Goal: Information Seeking & Learning: Compare options

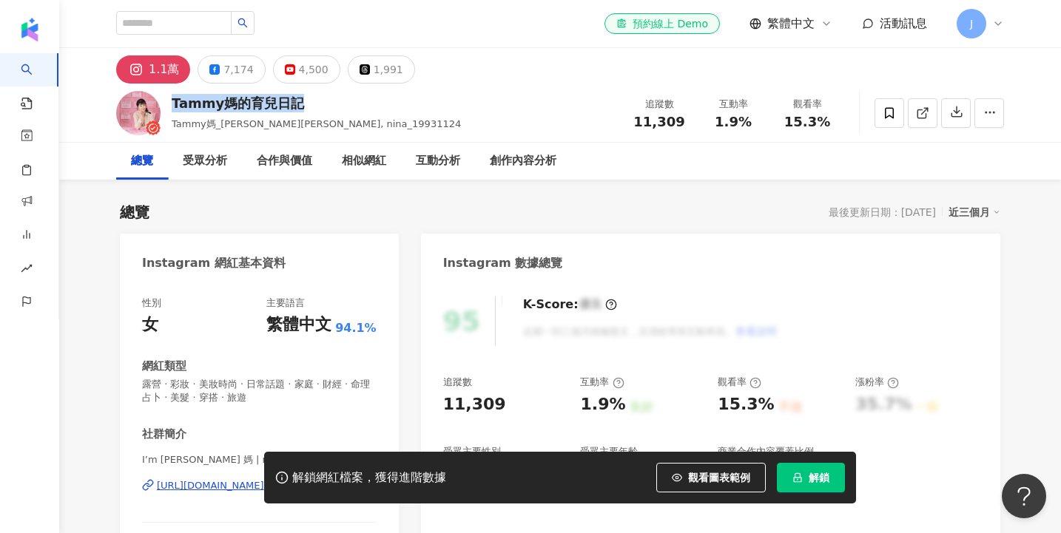
drag, startPoint x: 303, startPoint y: 101, endPoint x: 171, endPoint y: 102, distance: 131.7
click at [171, 102] on div "Tammy媽的育兒日記 Tammy媽_陳小樂Nina, nina_19931124 追蹤數 11,309 互動率 1.9% 觀看率 15.3%" at bounding box center [560, 113] width 947 height 58
click at [629, 242] on div "Instagram 數據總覽" at bounding box center [710, 258] width 579 height 48
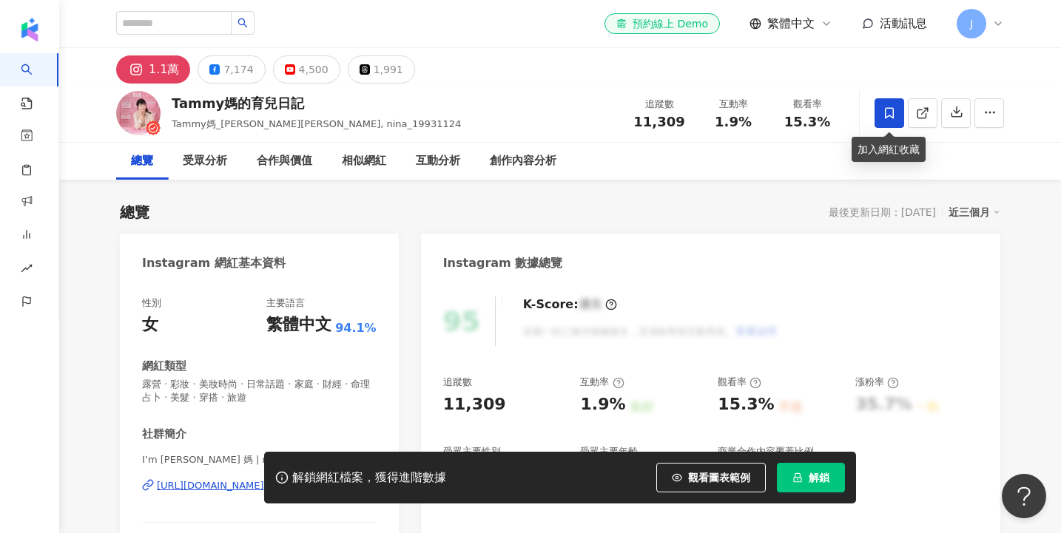
click at [887, 100] on span at bounding box center [890, 113] width 30 height 30
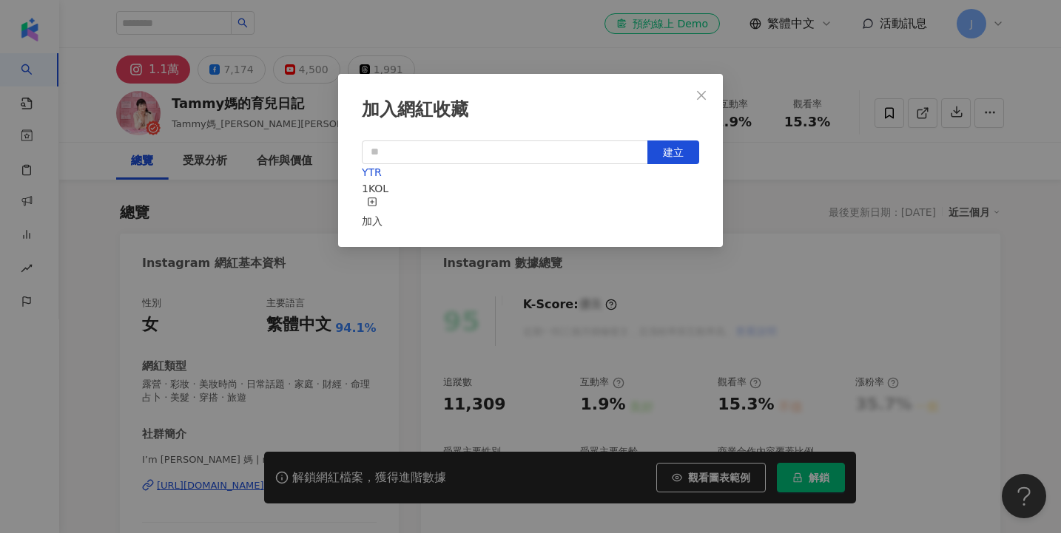
click at [377, 207] on icon "button" at bounding box center [372, 202] width 10 height 10
click at [698, 95] on icon "close" at bounding box center [701, 96] width 12 height 12
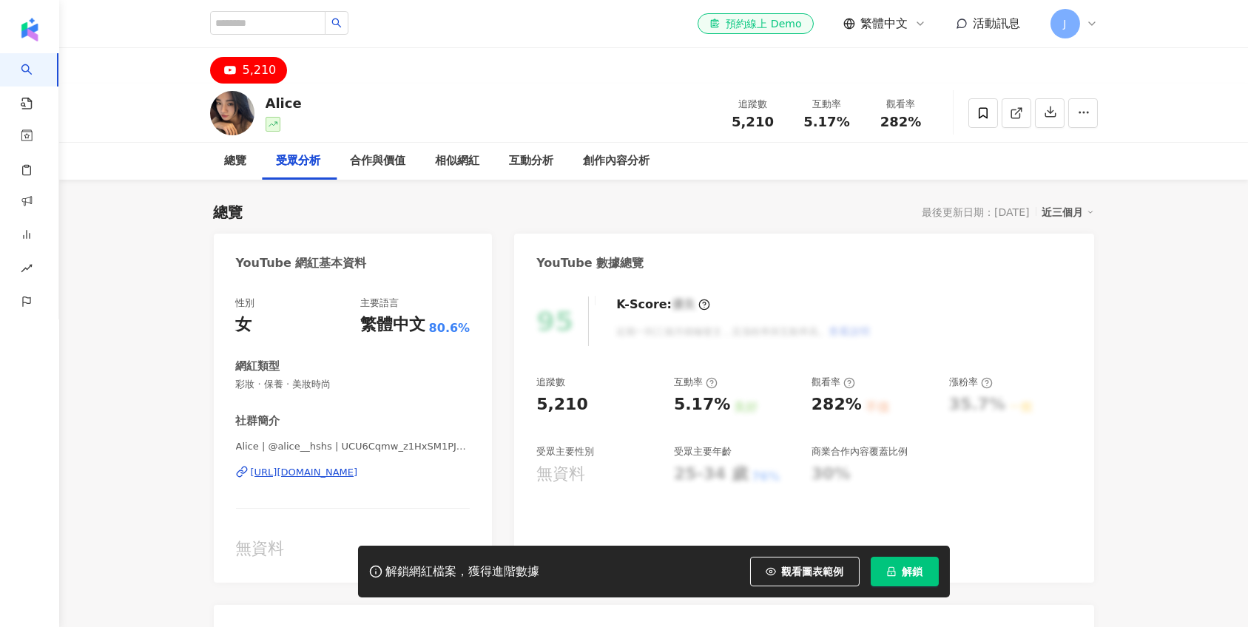
click at [1088, 27] on icon at bounding box center [1092, 24] width 12 height 12
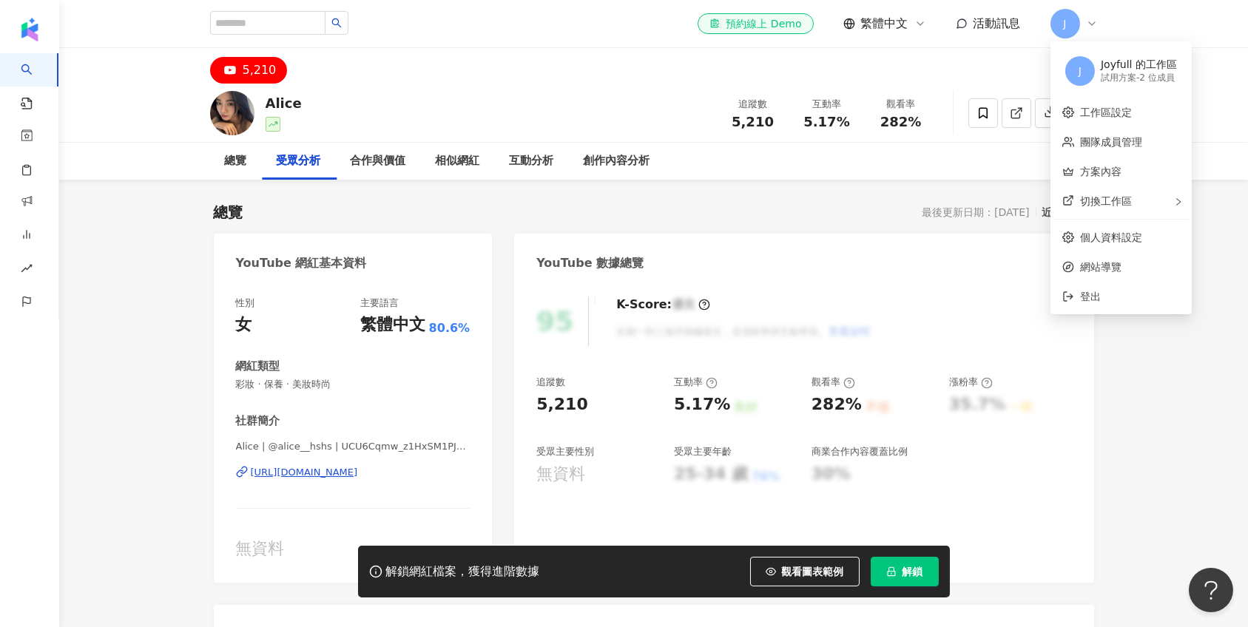
click at [1088, 27] on icon at bounding box center [1092, 24] width 12 height 12
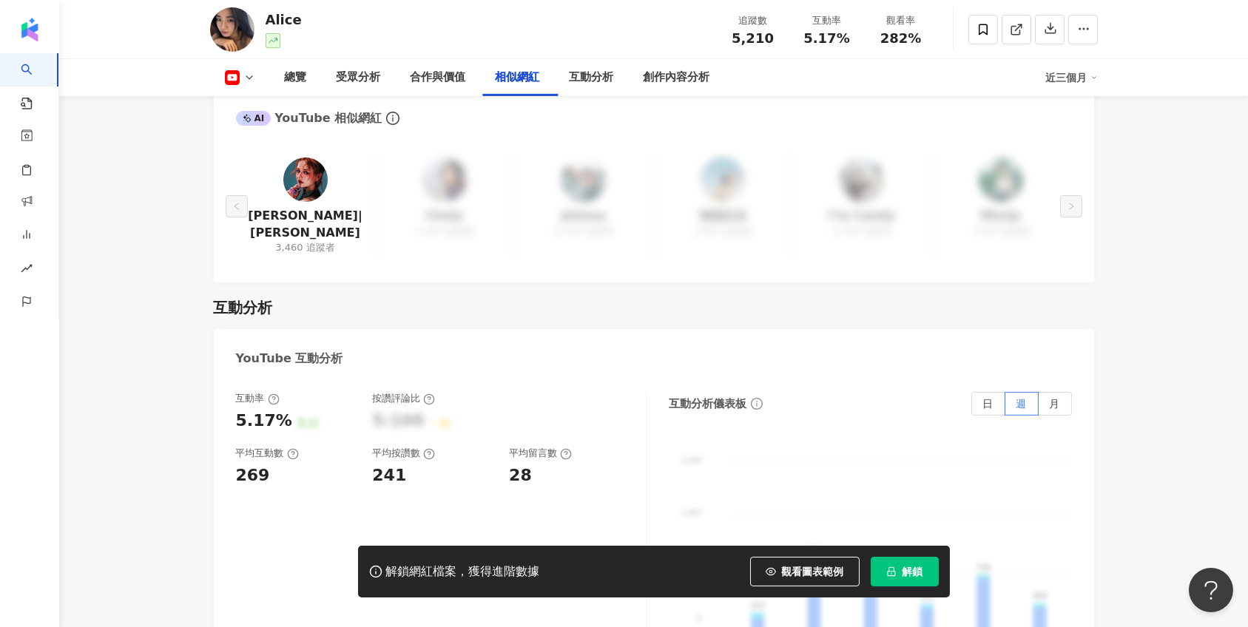
scroll to position [2184, 0]
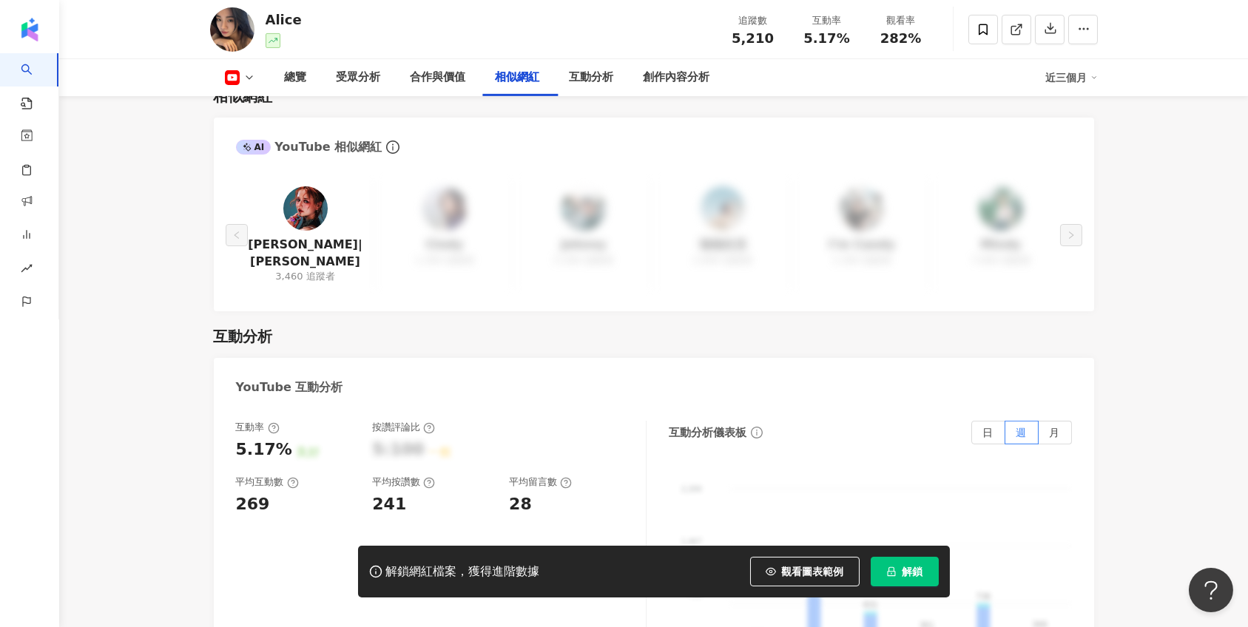
click at [903, 570] on span "解鎖" at bounding box center [913, 572] width 21 height 12
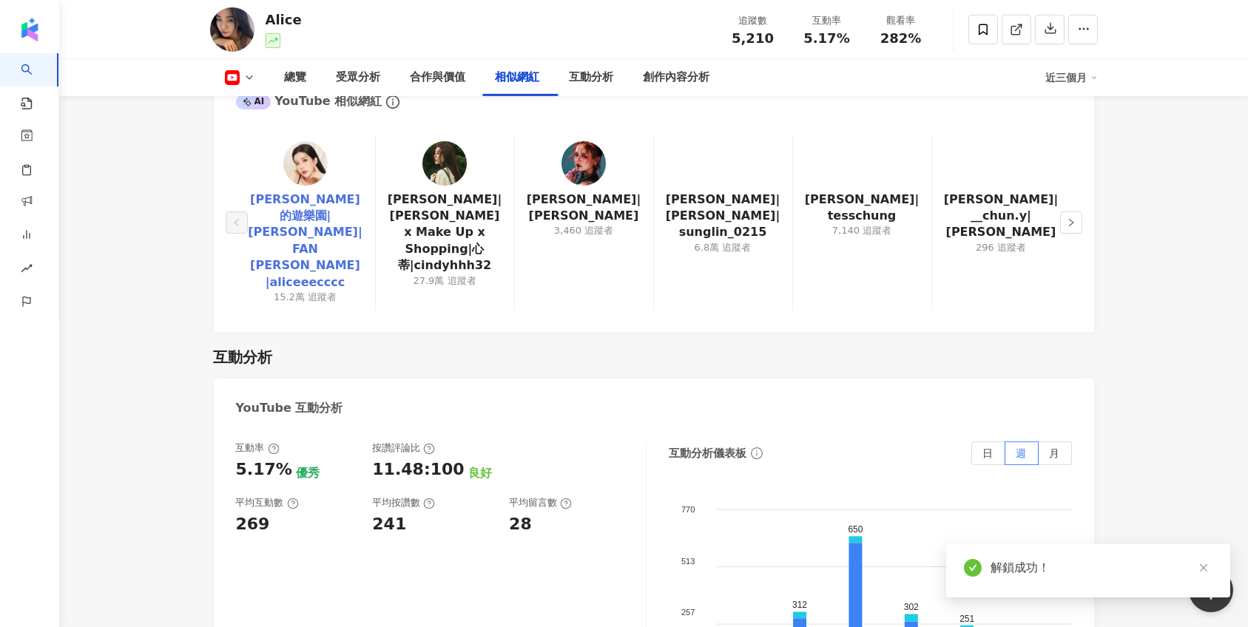
scroll to position [2009, 0]
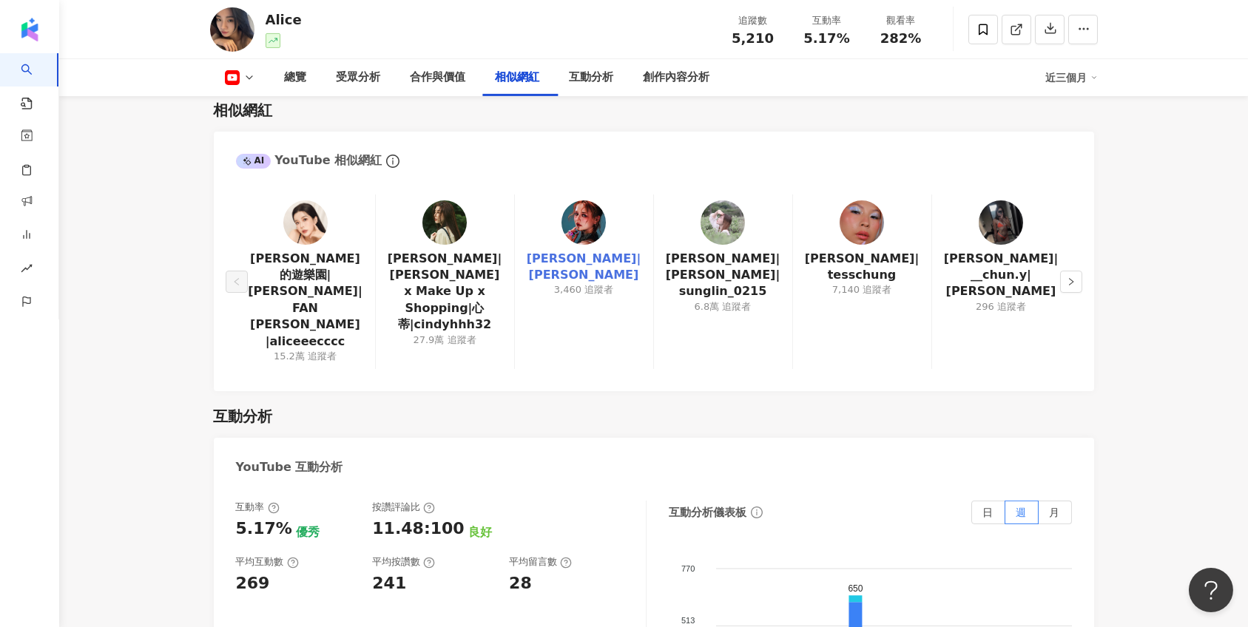
click at [573, 251] on link "裴頡|裴頡Jasmine Perry" at bounding box center [584, 267] width 115 height 33
click at [857, 264] on link "Tess Chung|tesschung" at bounding box center [862, 267] width 115 height 33
click at [1067, 277] on span "right" at bounding box center [1071, 281] width 9 height 9
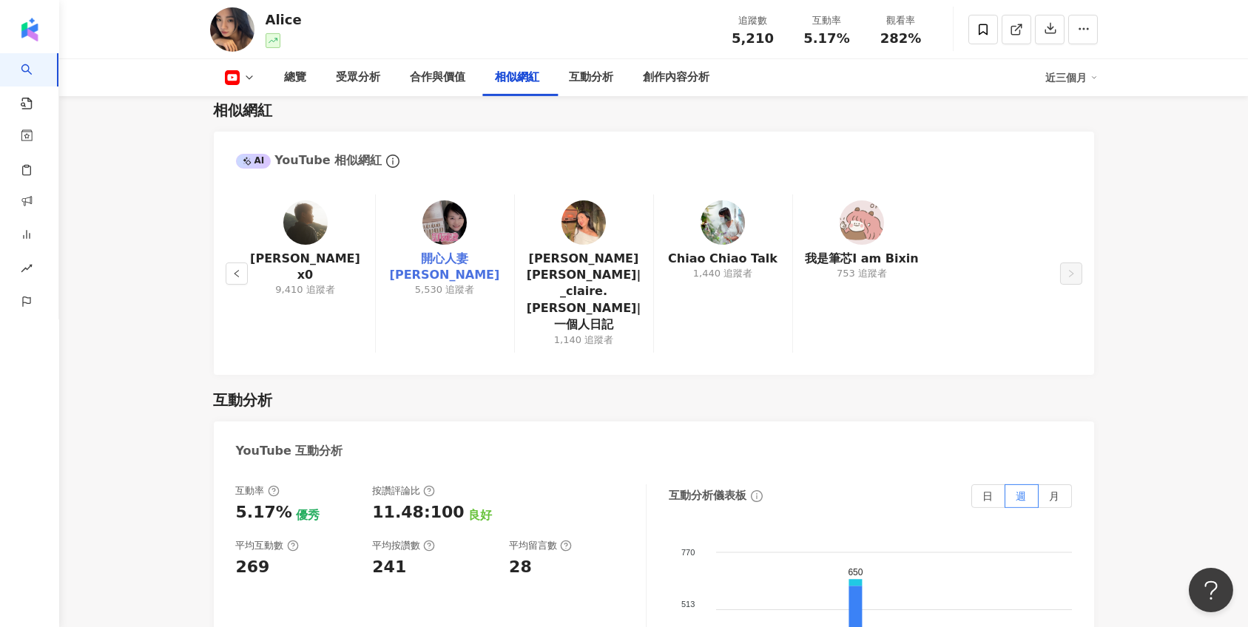
click at [449, 251] on link "開心人妻Atomy桑桑姐" at bounding box center [445, 267] width 115 height 33
click at [301, 251] on link "橙霖 x0" at bounding box center [305, 267] width 115 height 33
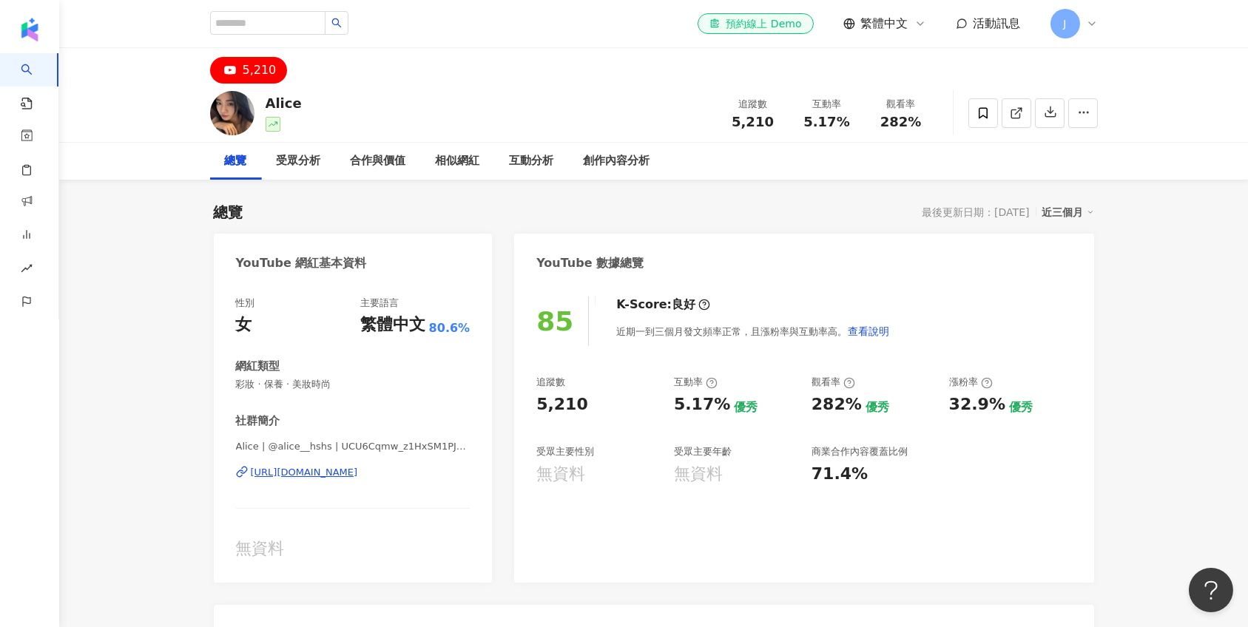
scroll to position [0, 0]
click at [451, 166] on div "相似網紅" at bounding box center [458, 161] width 44 height 18
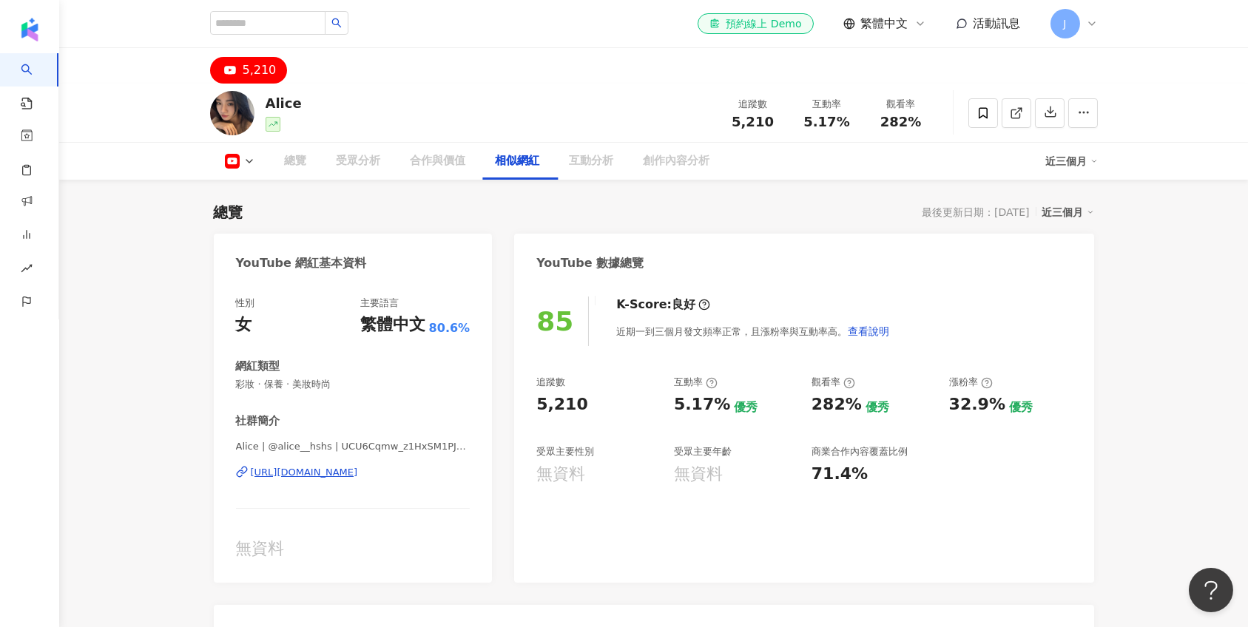
scroll to position [1990, 0]
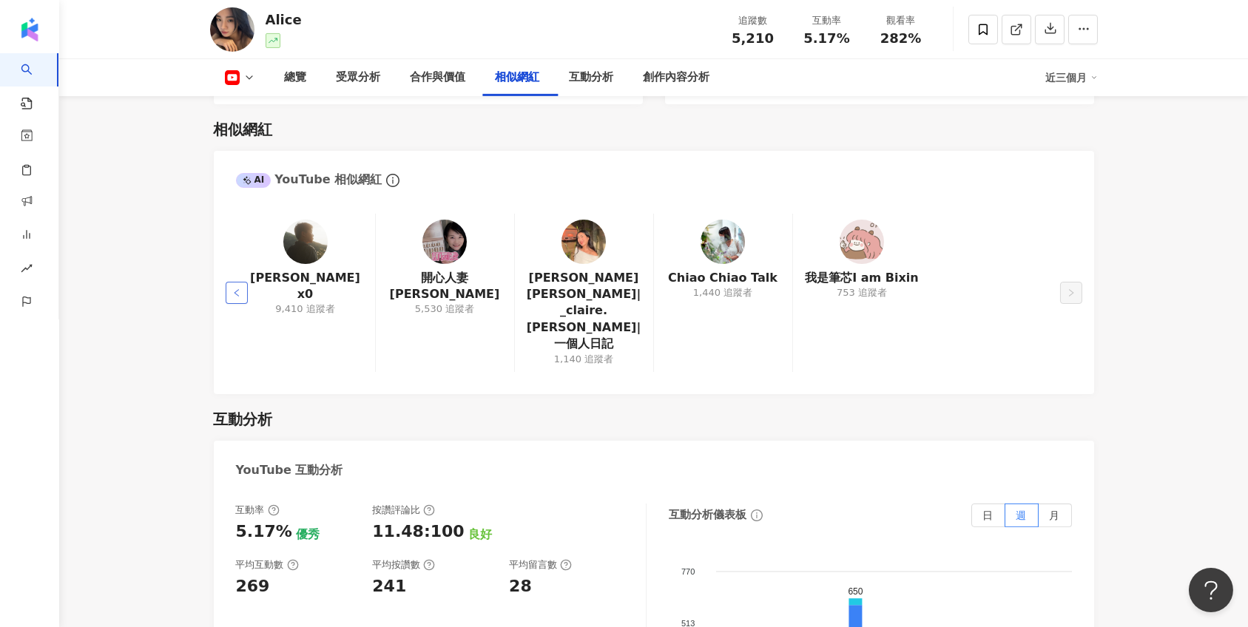
click at [226, 282] on button "button" at bounding box center [237, 293] width 22 height 22
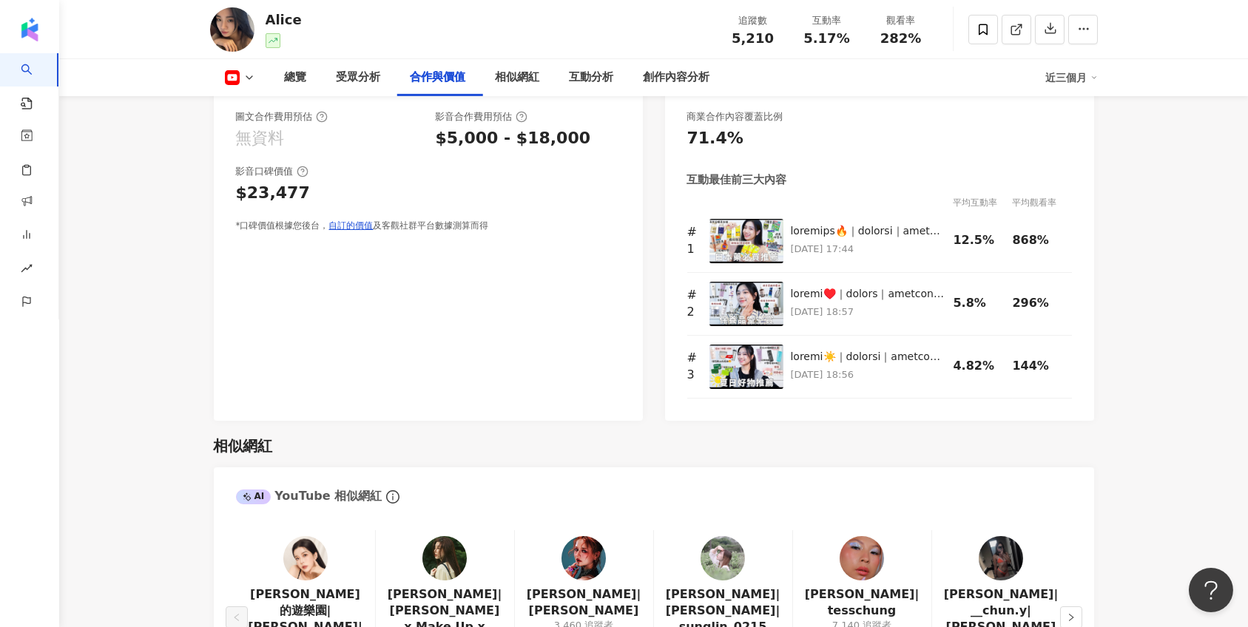
scroll to position [1338, 0]
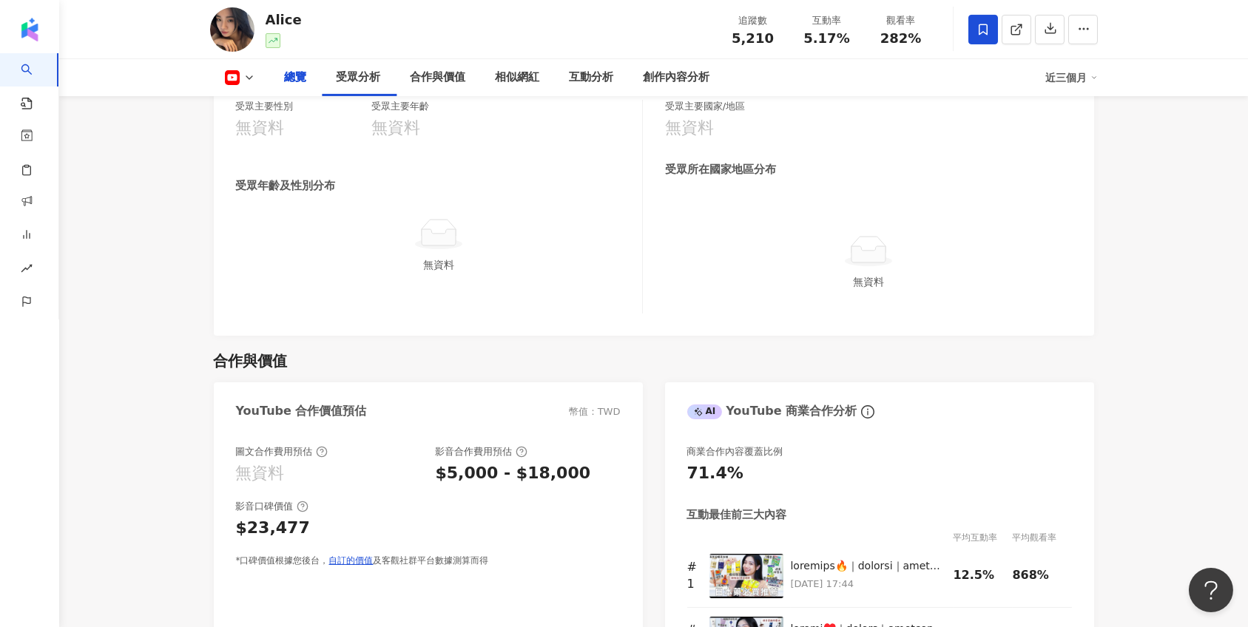
click at [982, 23] on icon at bounding box center [983, 29] width 13 height 13
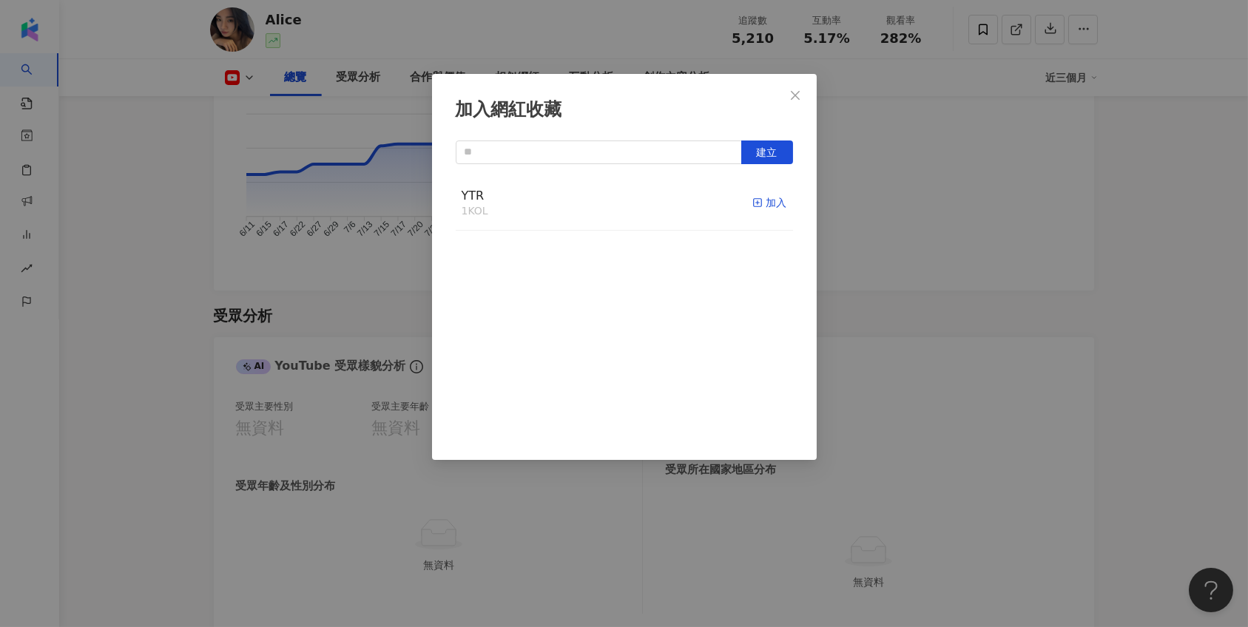
click at [758, 200] on icon "button" at bounding box center [757, 203] width 10 height 10
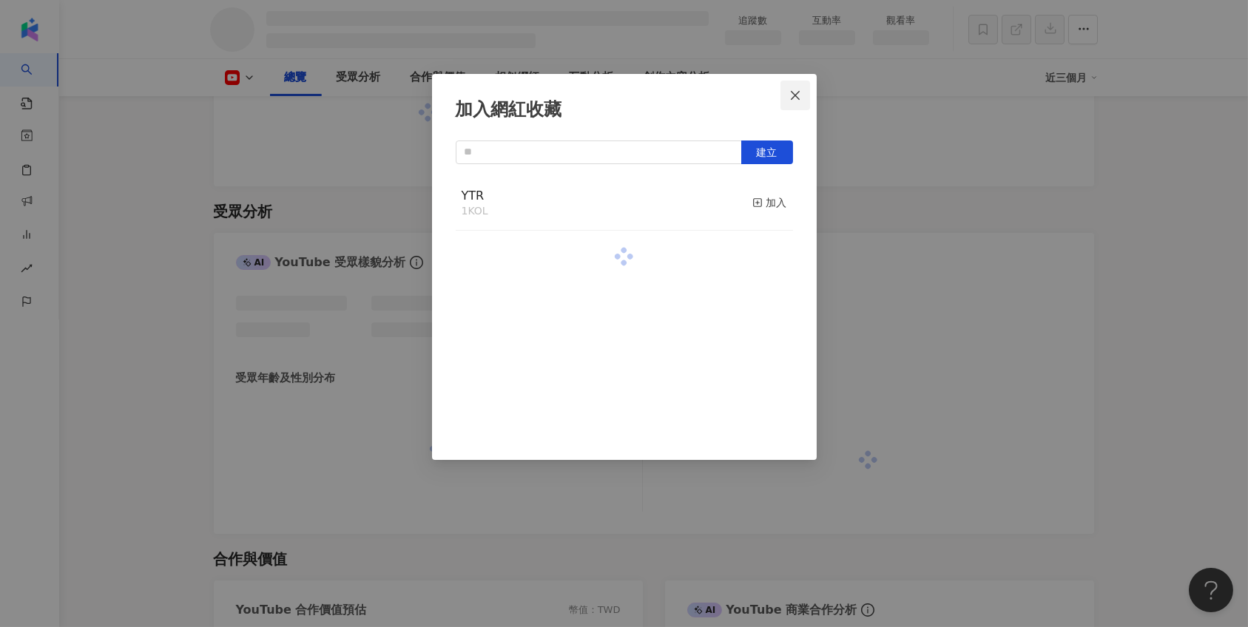
click at [792, 95] on icon "close" at bounding box center [795, 96] width 12 height 12
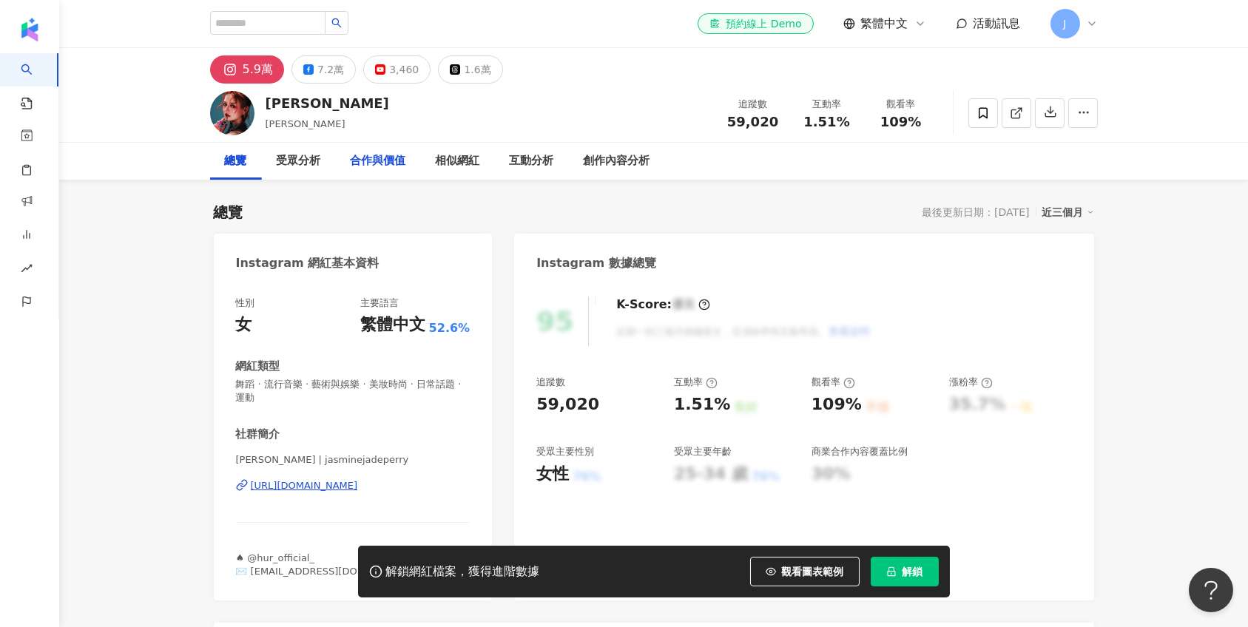
click at [399, 161] on div "合作與價值" at bounding box center [378, 161] width 55 height 18
click at [462, 162] on div "相似網紅" at bounding box center [458, 161] width 44 height 18
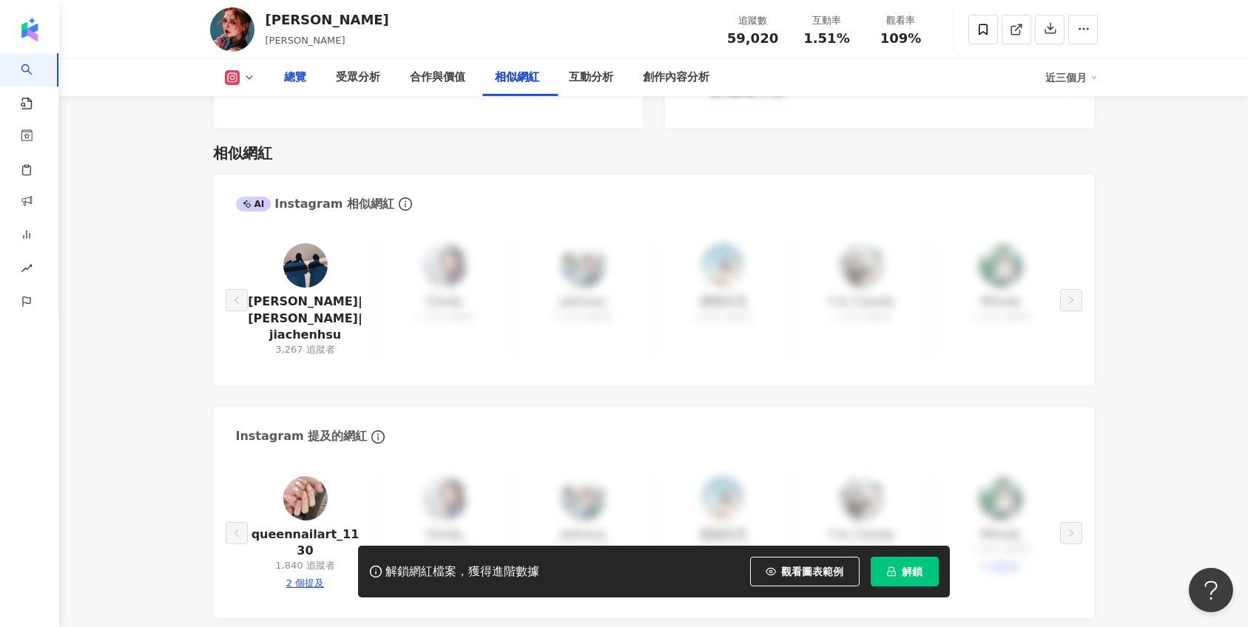
click at [307, 80] on div "總覽" at bounding box center [296, 78] width 22 height 18
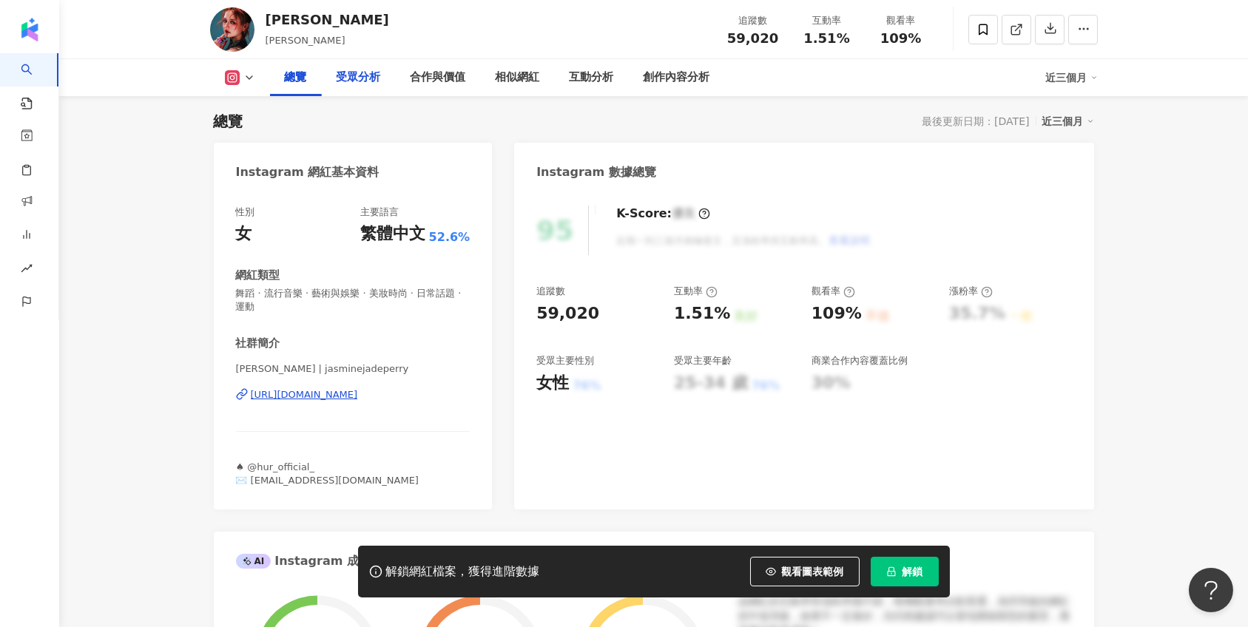
click at [352, 80] on div "受眾分析" at bounding box center [359, 78] width 44 height 18
click at [298, 78] on div "總覽" at bounding box center [296, 78] width 22 height 18
drag, startPoint x: 265, startPoint y: 18, endPoint x: 290, endPoint y: 18, distance: 25.2
click at [290, 18] on div "裴頡" at bounding box center [328, 19] width 124 height 18
copy div "裴頡"
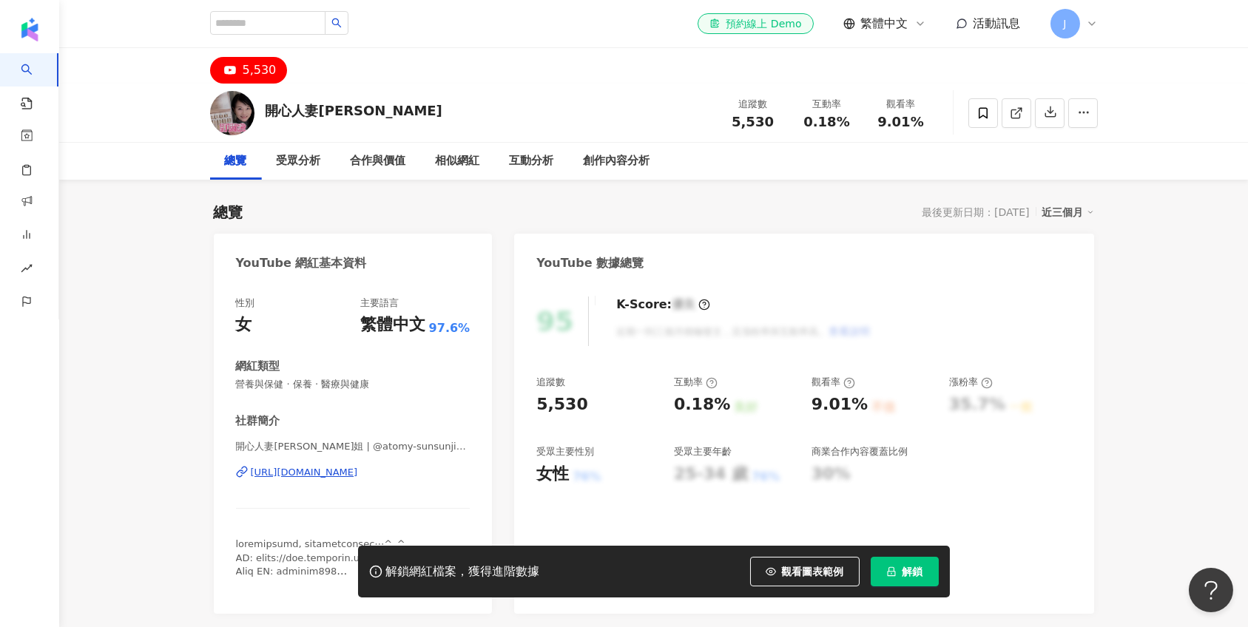
drag, startPoint x: 398, startPoint y: 109, endPoint x: 266, endPoint y: 109, distance: 132.4
click at [266, 109] on div "開心人妻[PERSON_NAME]" at bounding box center [354, 110] width 177 height 18
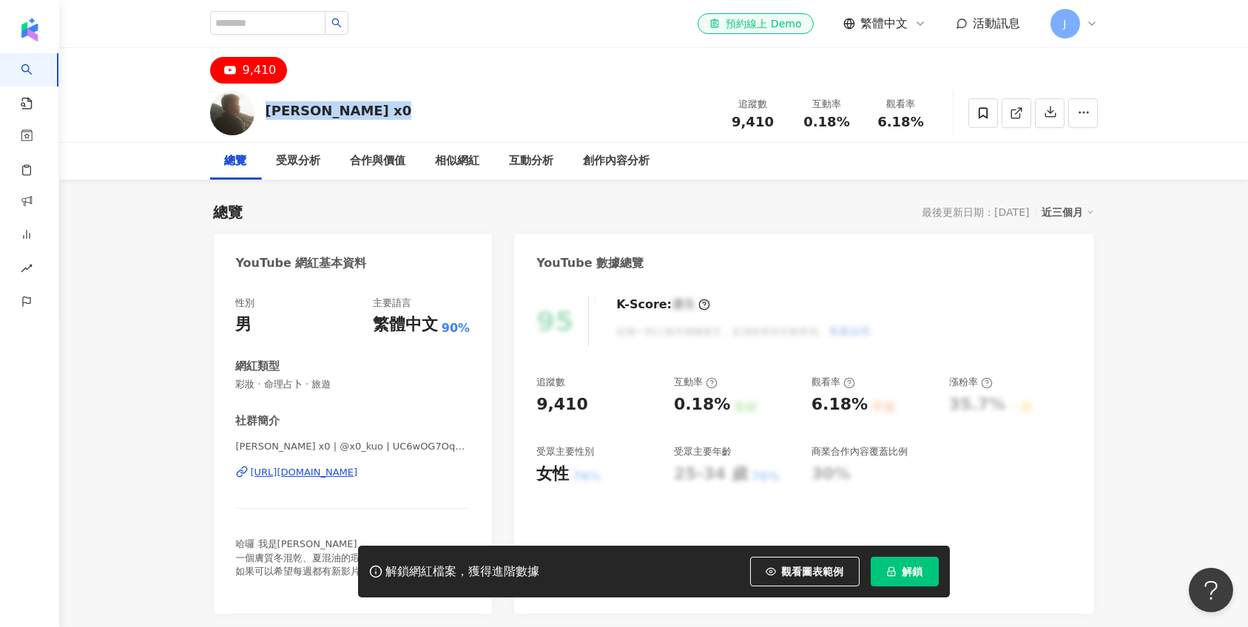
drag, startPoint x: 313, startPoint y: 112, endPoint x: 263, endPoint y: 112, distance: 50.3
click at [263, 112] on div "橙霖 x0 追蹤數 9,410 互動率 0.18% 觀看率 6.18%" at bounding box center [654, 113] width 947 height 58
copy div "橙霖 x0"
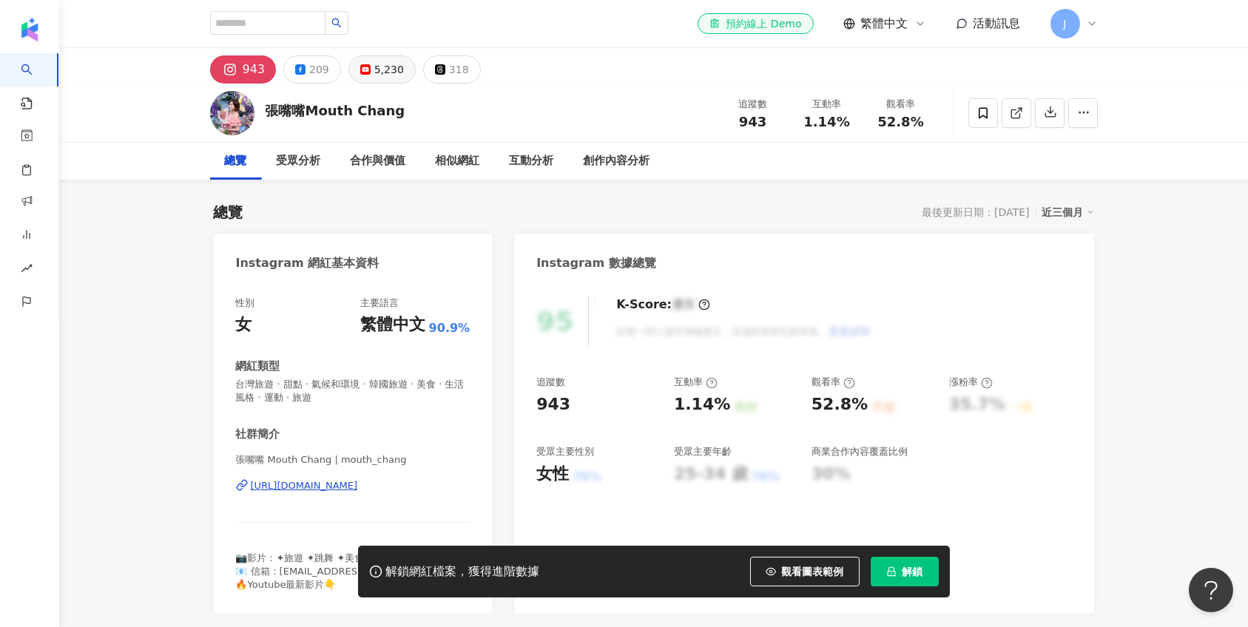
click at [382, 68] on div "5,230" at bounding box center [389, 69] width 30 height 21
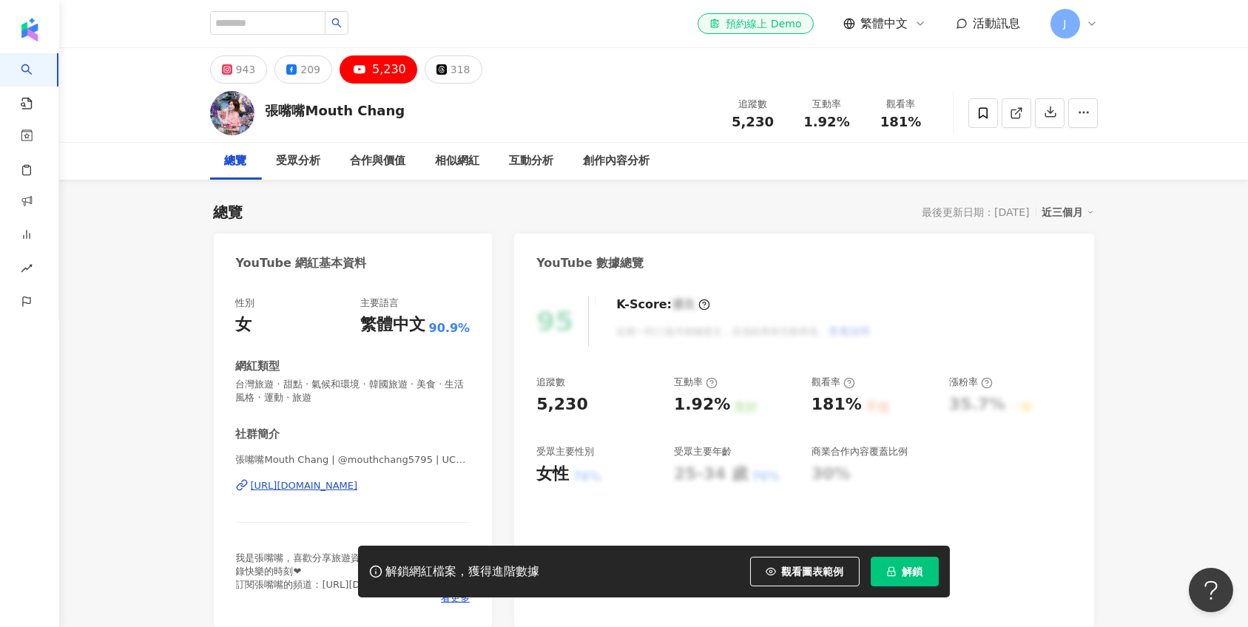
click at [387, 73] on div "5,230" at bounding box center [389, 69] width 34 height 21
click at [337, 487] on div "https://www.youtube.com/channel/UCMavvu84X7UVIoRd-ycaW3g" at bounding box center [304, 485] width 107 height 13
click at [990, 112] on span at bounding box center [983, 113] width 30 height 30
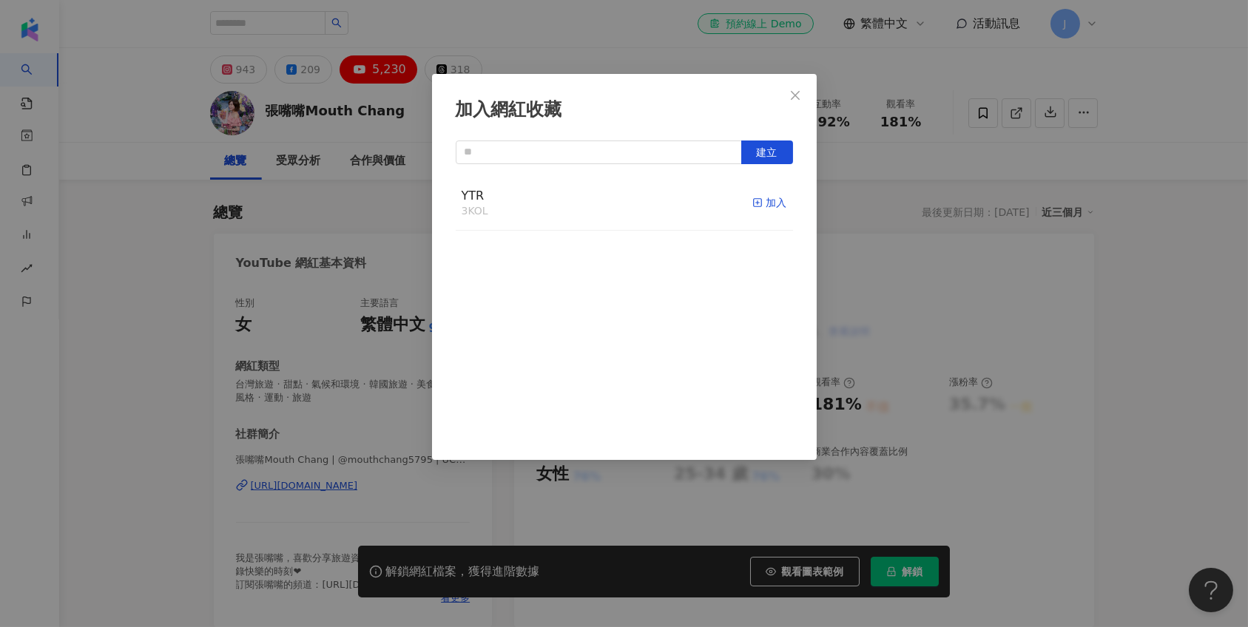
click at [756, 200] on icon "button" at bounding box center [757, 203] width 10 height 10
click at [796, 95] on icon "close" at bounding box center [795, 94] width 9 height 9
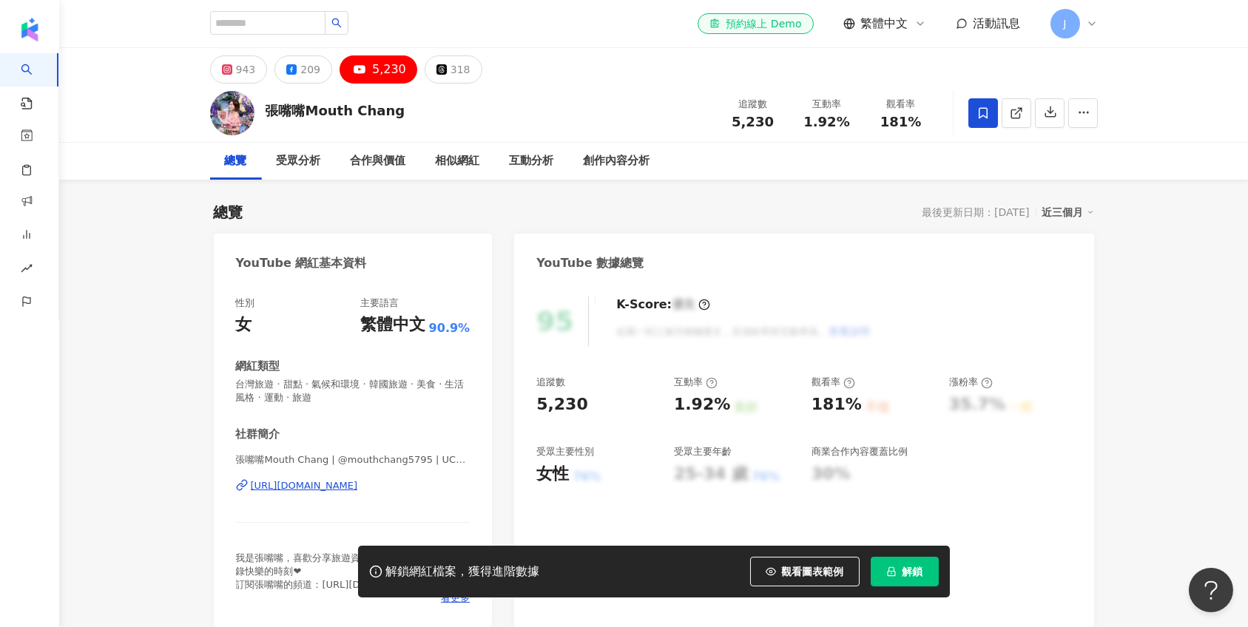
click at [890, 575] on icon "lock" at bounding box center [891, 572] width 8 height 10
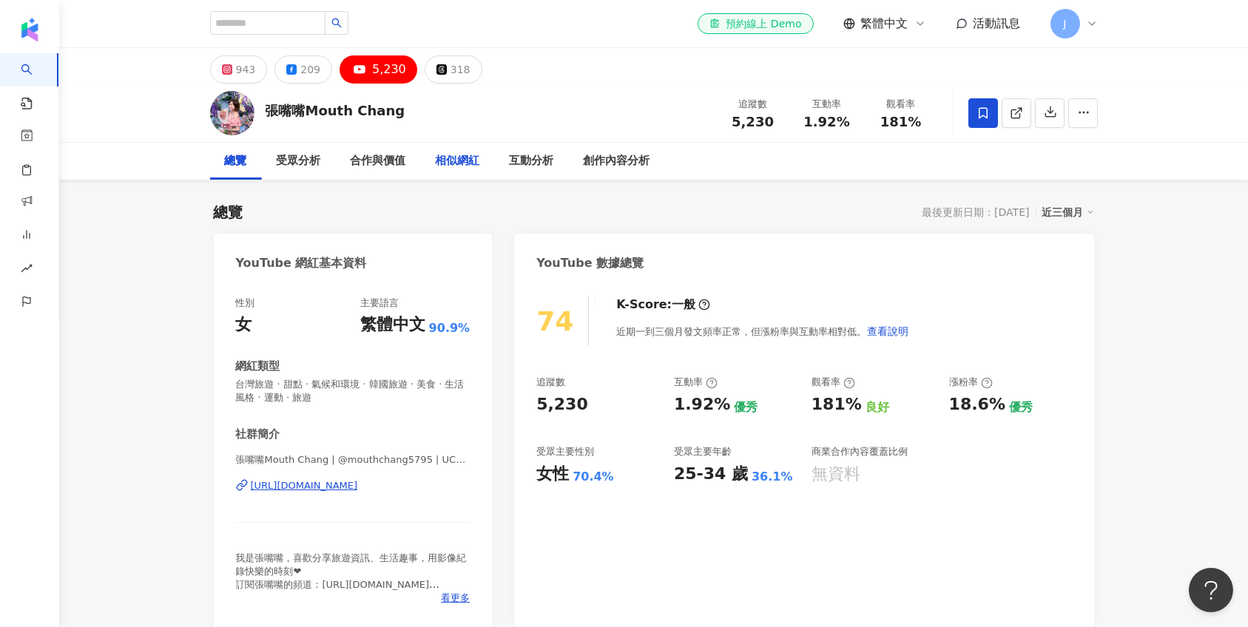
click at [445, 161] on div "相似網紅" at bounding box center [458, 161] width 44 height 18
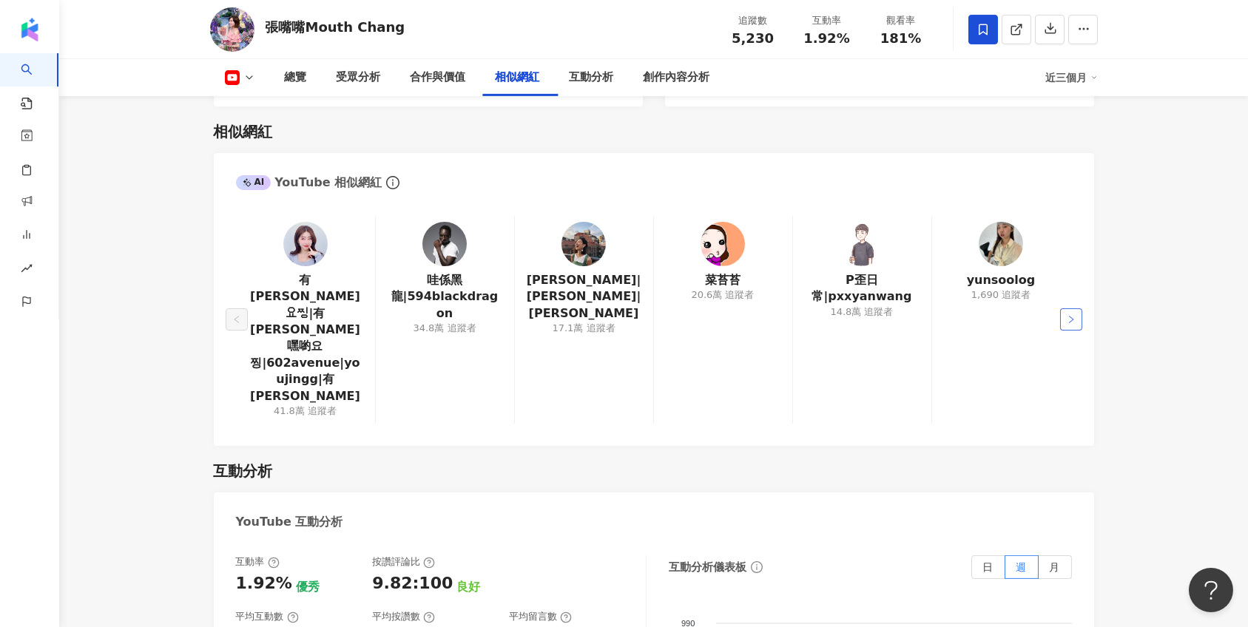
click at [1067, 315] on icon "right" at bounding box center [1071, 319] width 9 height 9
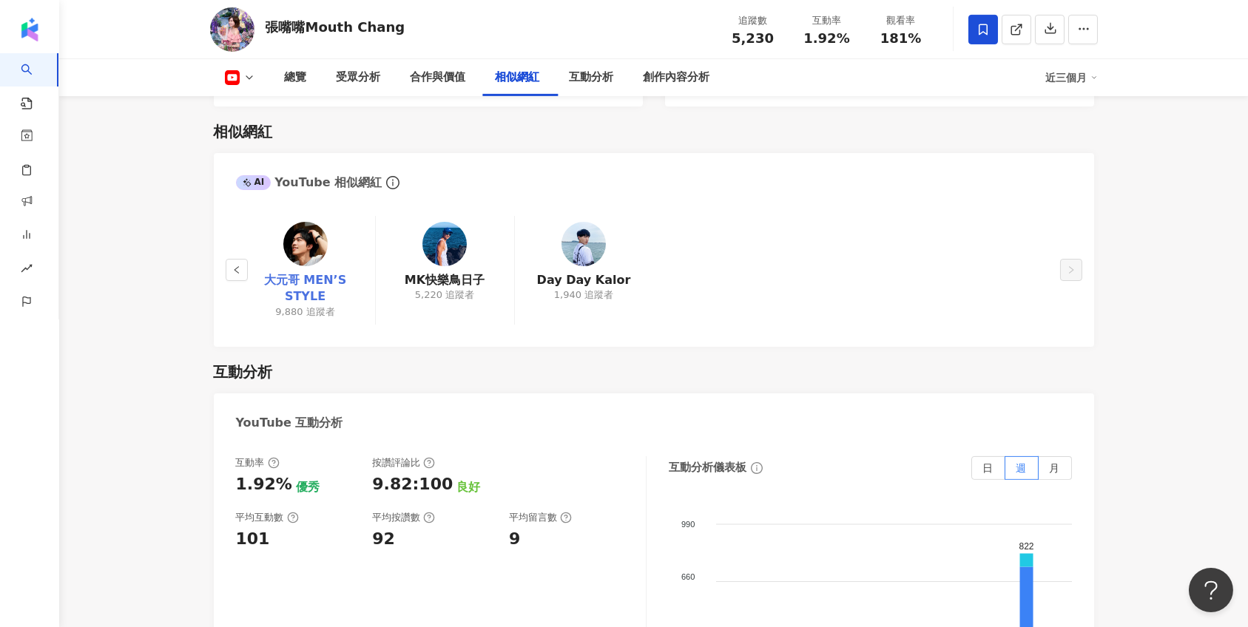
click at [317, 274] on link "大元哥 MEN’S STYLE" at bounding box center [305, 288] width 115 height 33
click at [464, 272] on link "MK快樂鳥日子" at bounding box center [445, 280] width 80 height 16
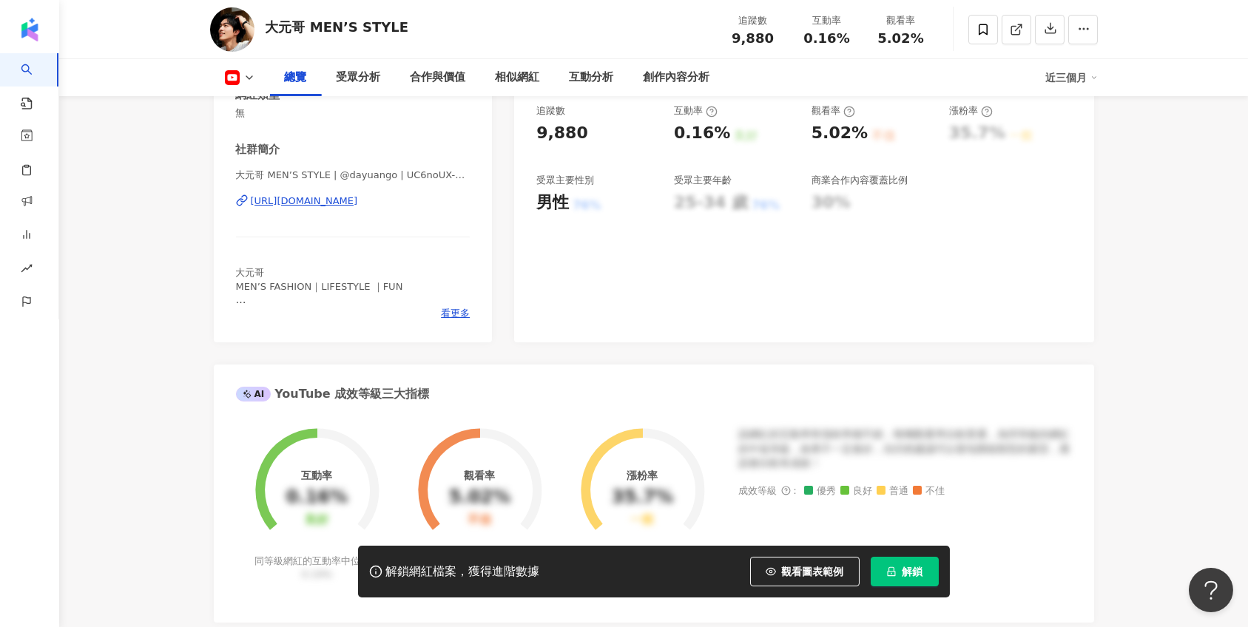
scroll to position [149, 0]
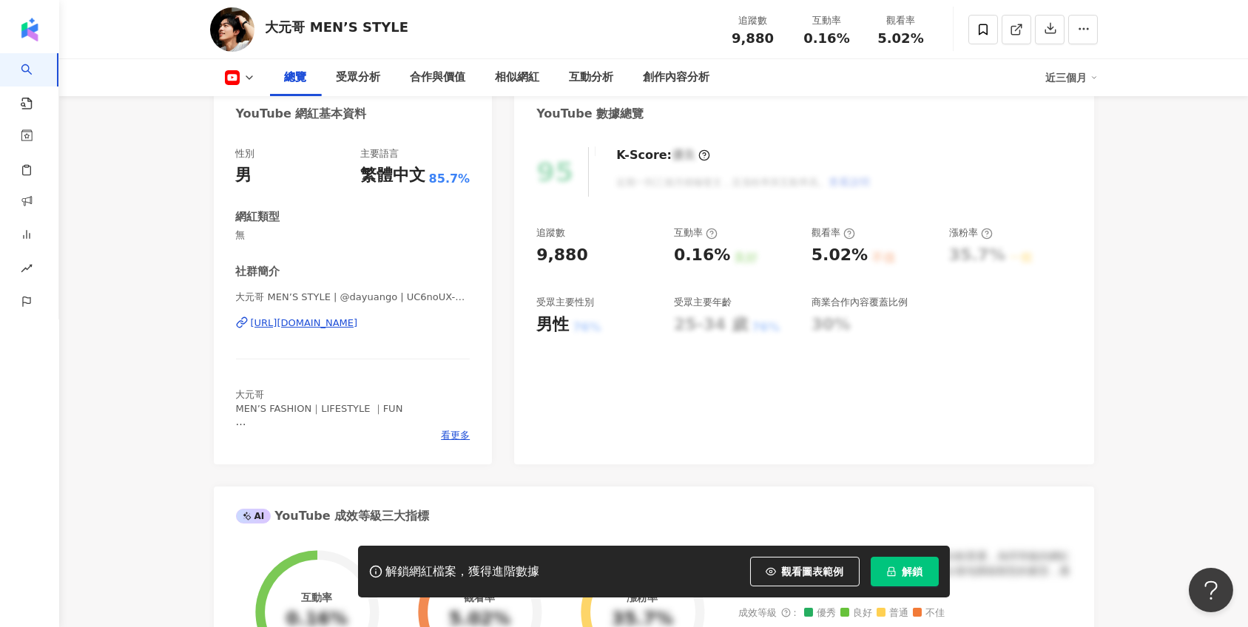
click at [327, 319] on div "https://www.youtube.com/channel/UC6noUX-ZyEanIATN3anLLRg" at bounding box center [304, 323] width 107 height 13
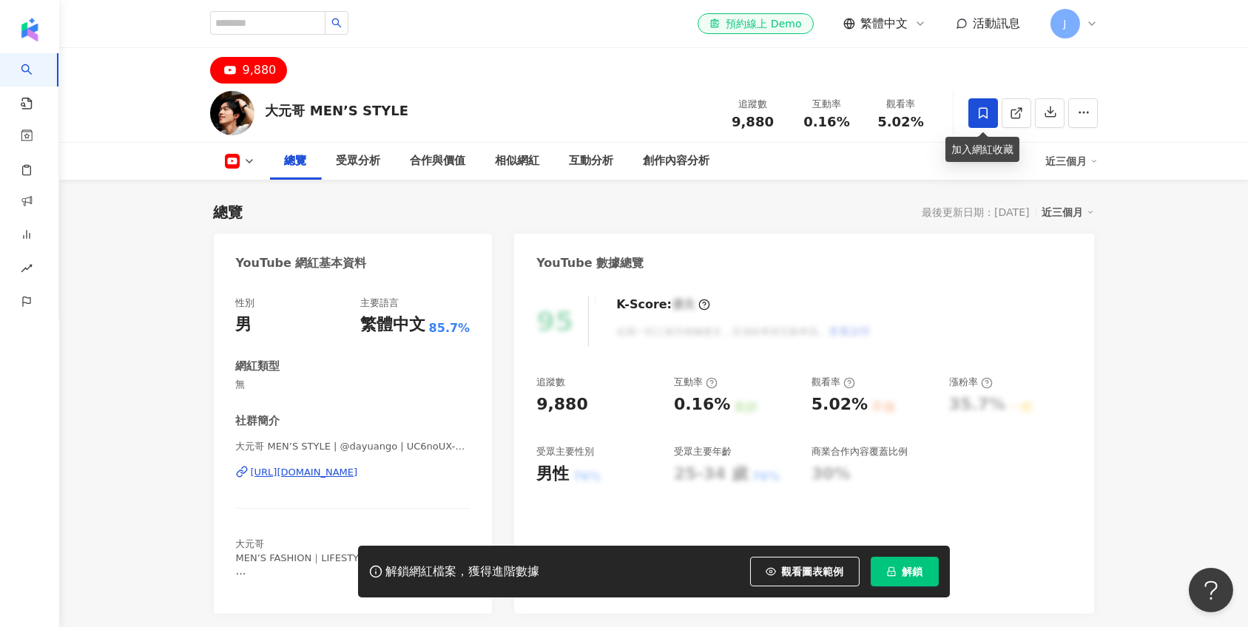
click at [984, 111] on icon at bounding box center [983, 113] width 13 height 13
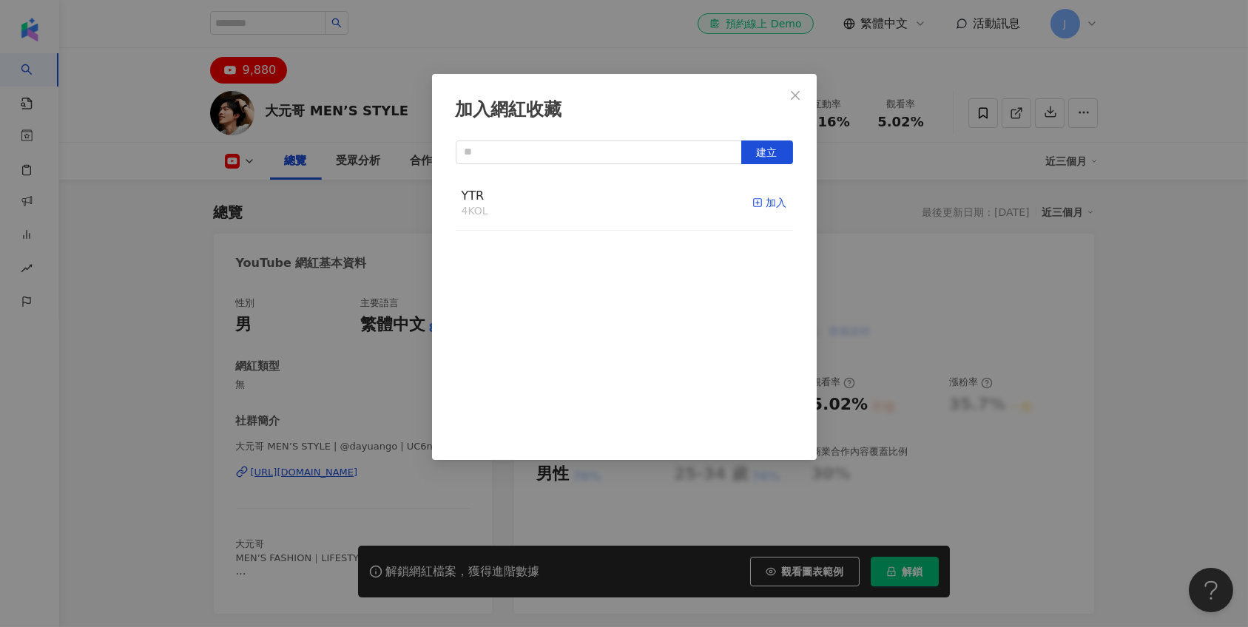
click at [760, 200] on icon "button" at bounding box center [757, 203] width 10 height 10
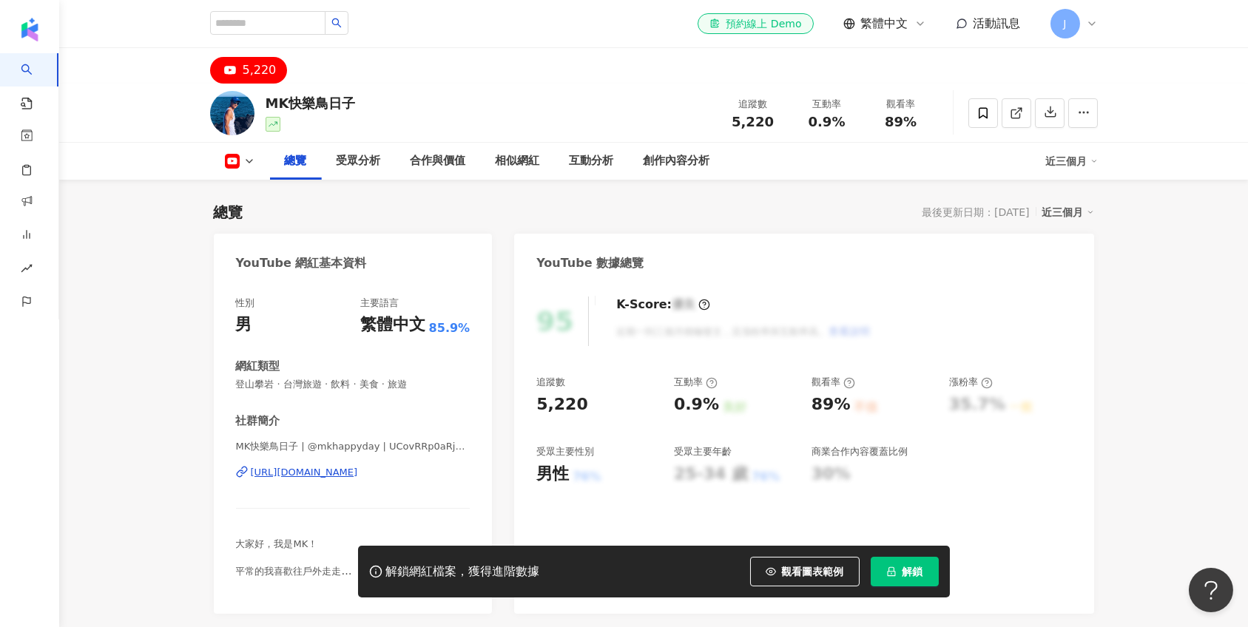
click at [317, 470] on div "[URL][DOMAIN_NAME]" at bounding box center [304, 472] width 107 height 13
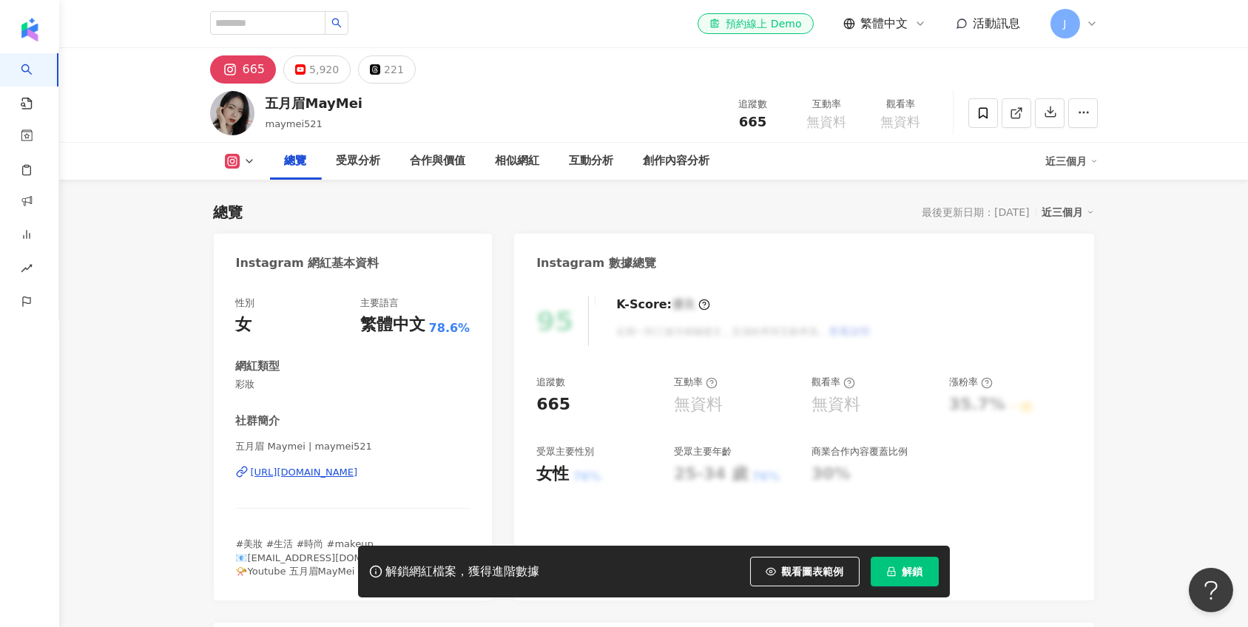
click at [314, 471] on div "https://www.instagram.com/maymei521/" at bounding box center [304, 472] width 107 height 13
click at [977, 111] on icon at bounding box center [983, 113] width 13 height 13
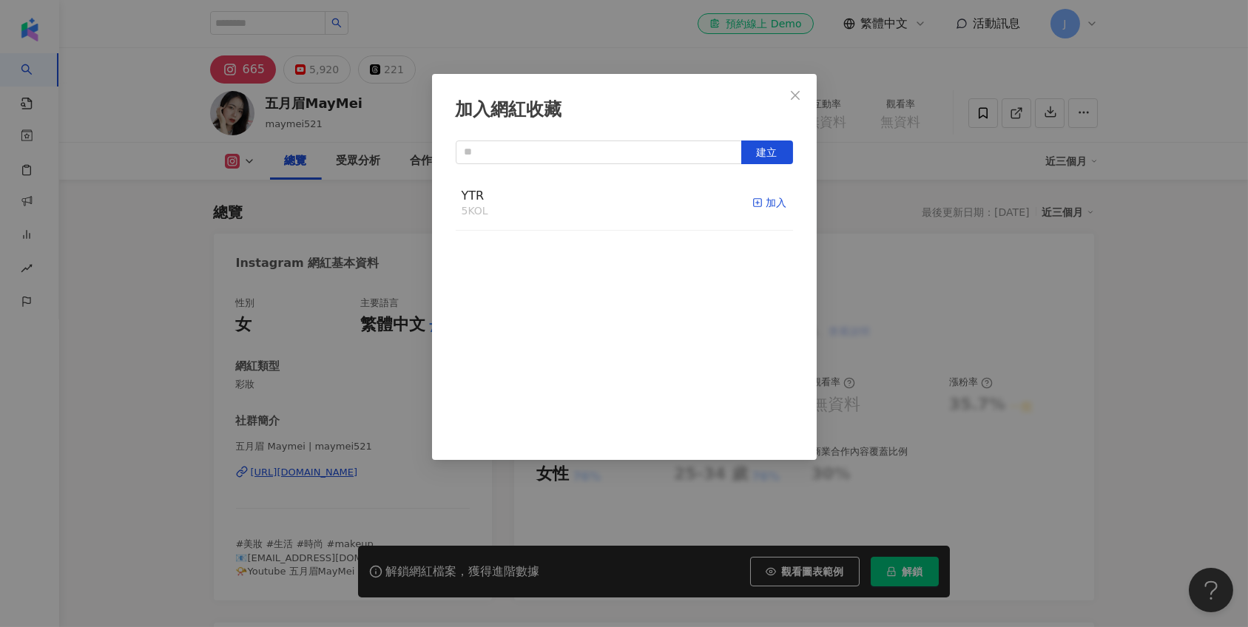
click at [758, 200] on icon "button" at bounding box center [757, 203] width 10 height 10
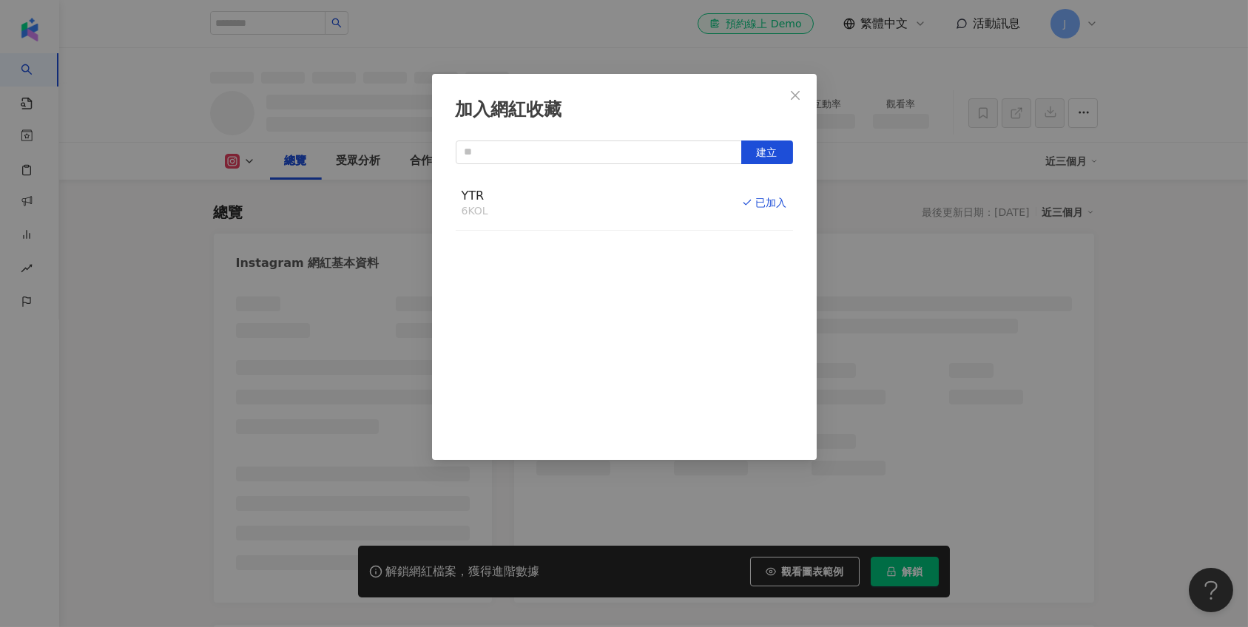
click at [866, 209] on div "加入網紅收藏 建立 YTR 6 KOL 已加入" at bounding box center [624, 313] width 1248 height 627
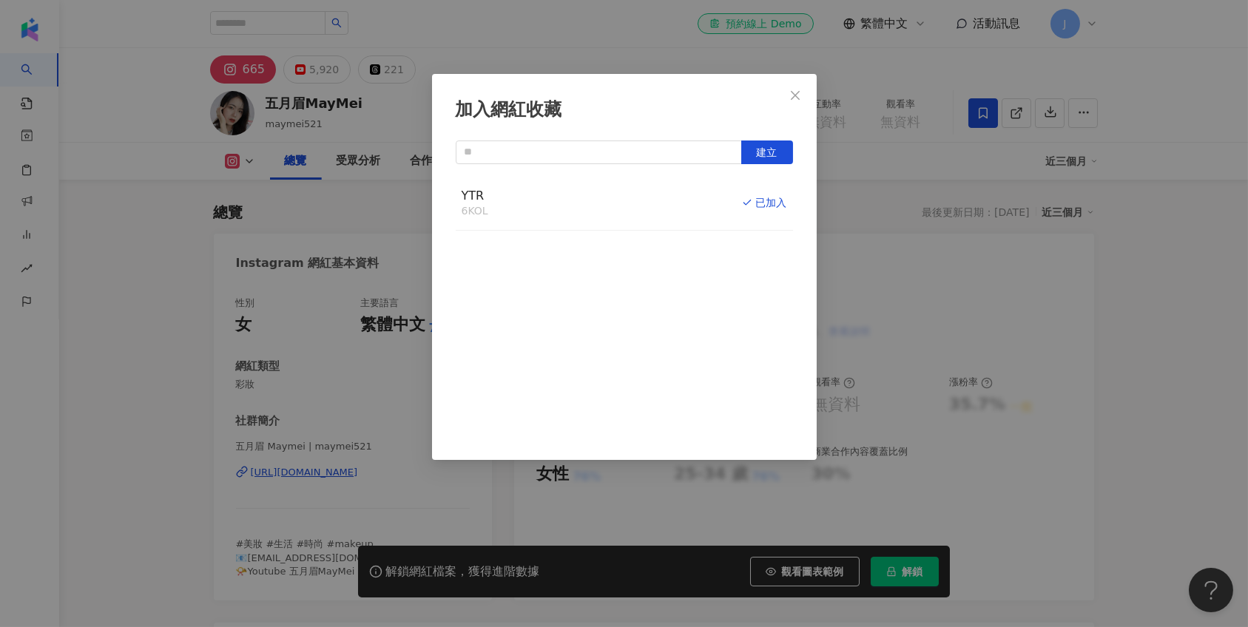
click at [793, 96] on div "加入網紅收藏 建立 YTR 6 KOL 已加入" at bounding box center [624, 313] width 1248 height 627
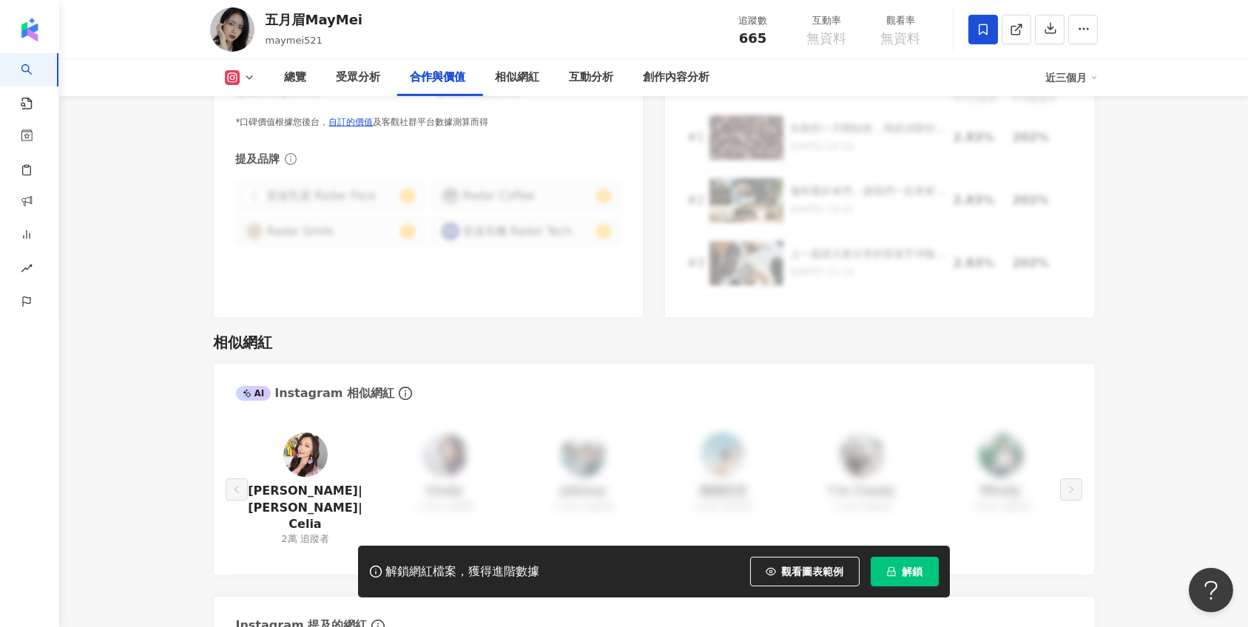
scroll to position [2260, 0]
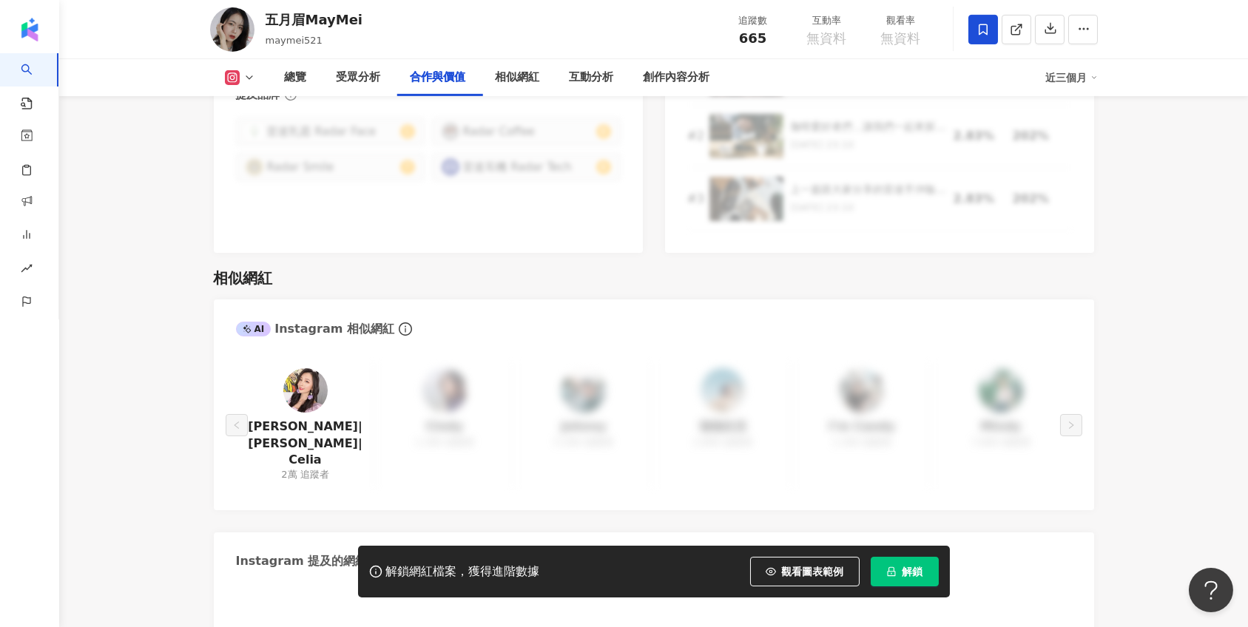
click at [910, 570] on span "解鎖" at bounding box center [913, 572] width 21 height 12
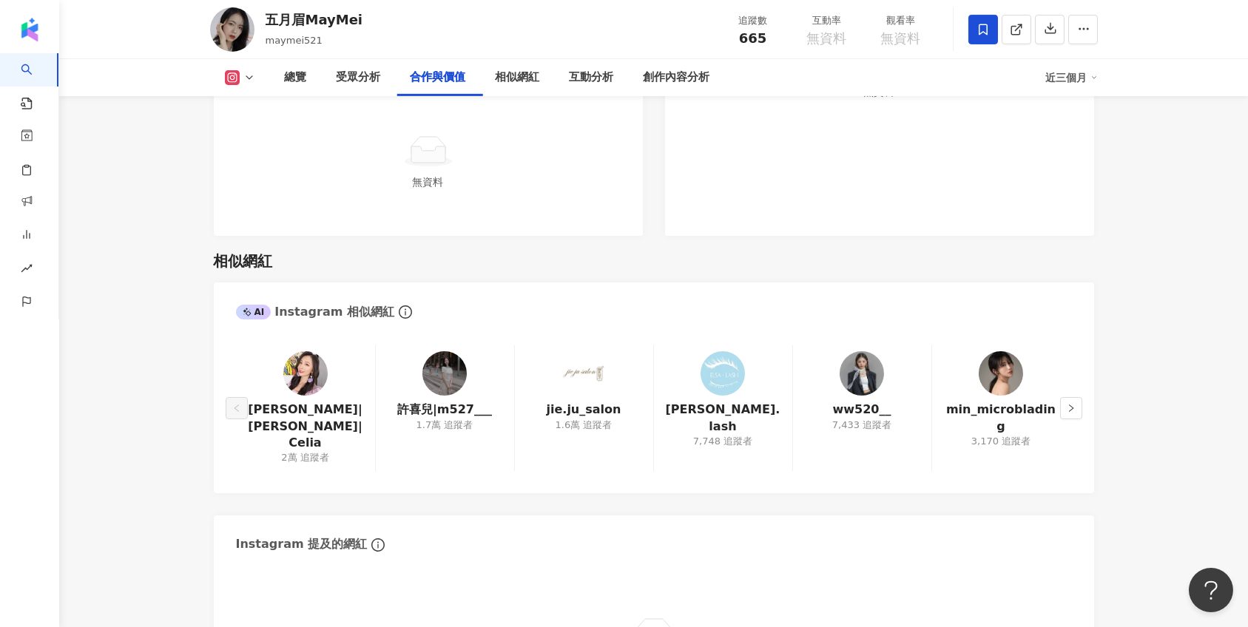
click at [723, 373] on img at bounding box center [723, 373] width 44 height 44
click at [864, 371] on img at bounding box center [862, 373] width 44 height 44
click at [1008, 367] on img at bounding box center [1001, 373] width 44 height 44
click at [1073, 404] on icon "right" at bounding box center [1071, 408] width 9 height 9
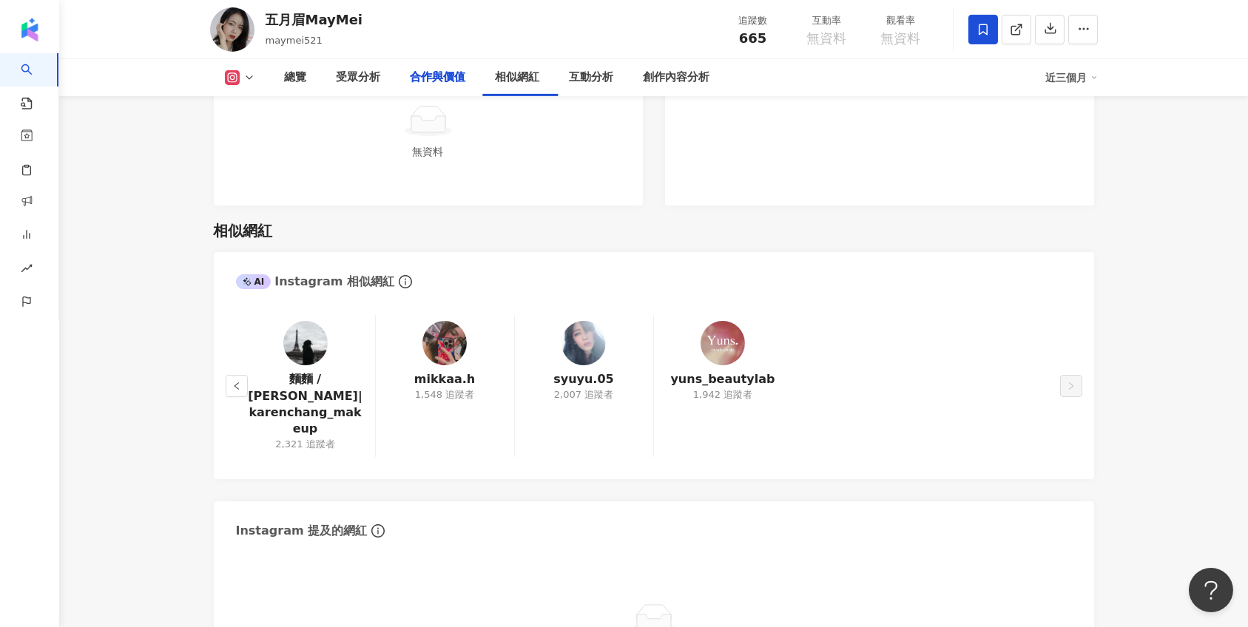
scroll to position [1674, 0]
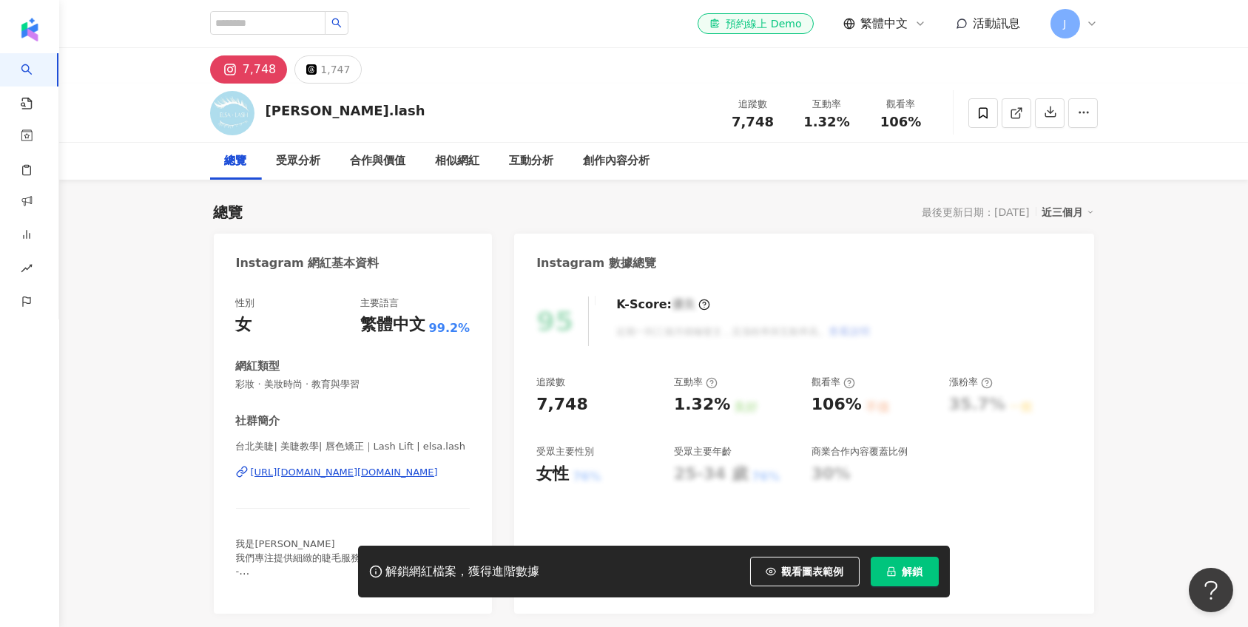
click at [263, 75] on div "7,748" at bounding box center [260, 69] width 34 height 21
click at [363, 469] on div "https://www.instagram.com/elsa.lash/" at bounding box center [344, 472] width 187 height 13
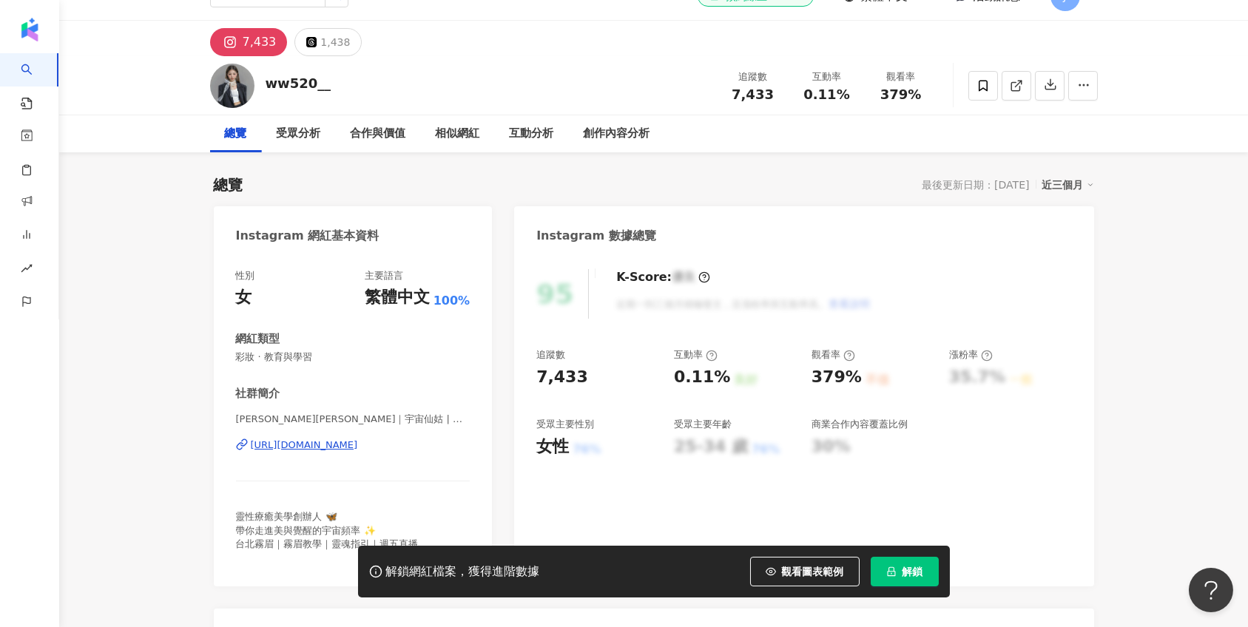
scroll to position [25, 0]
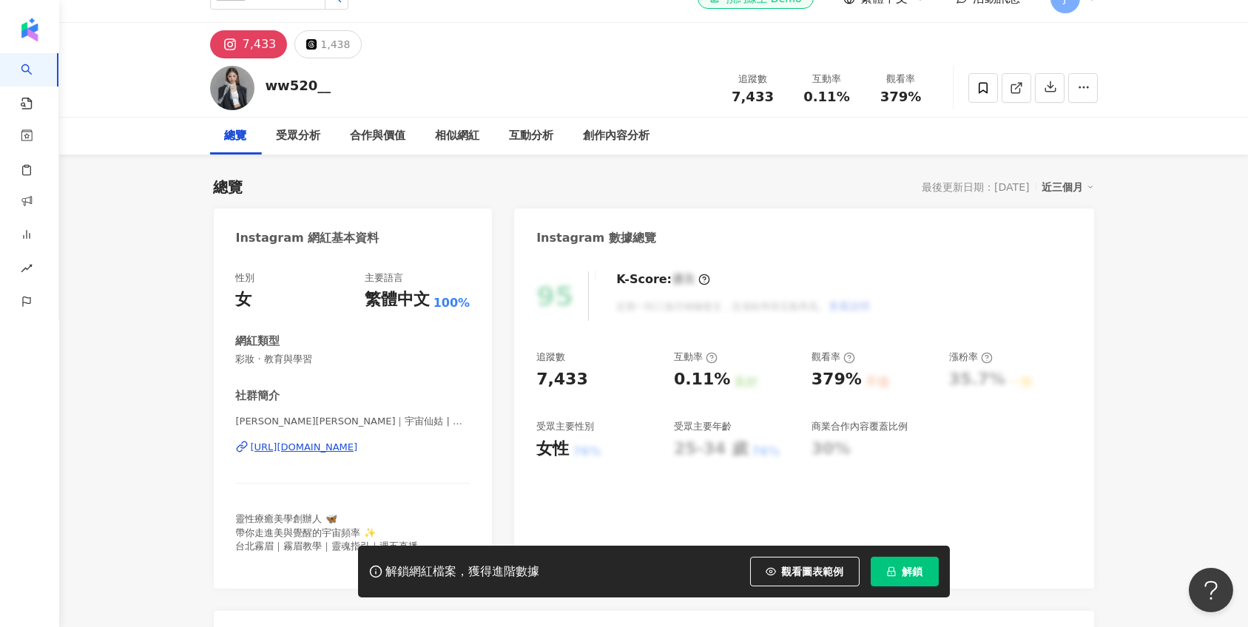
click at [328, 446] on div "[URL][DOMAIN_NAME]" at bounding box center [304, 447] width 107 height 13
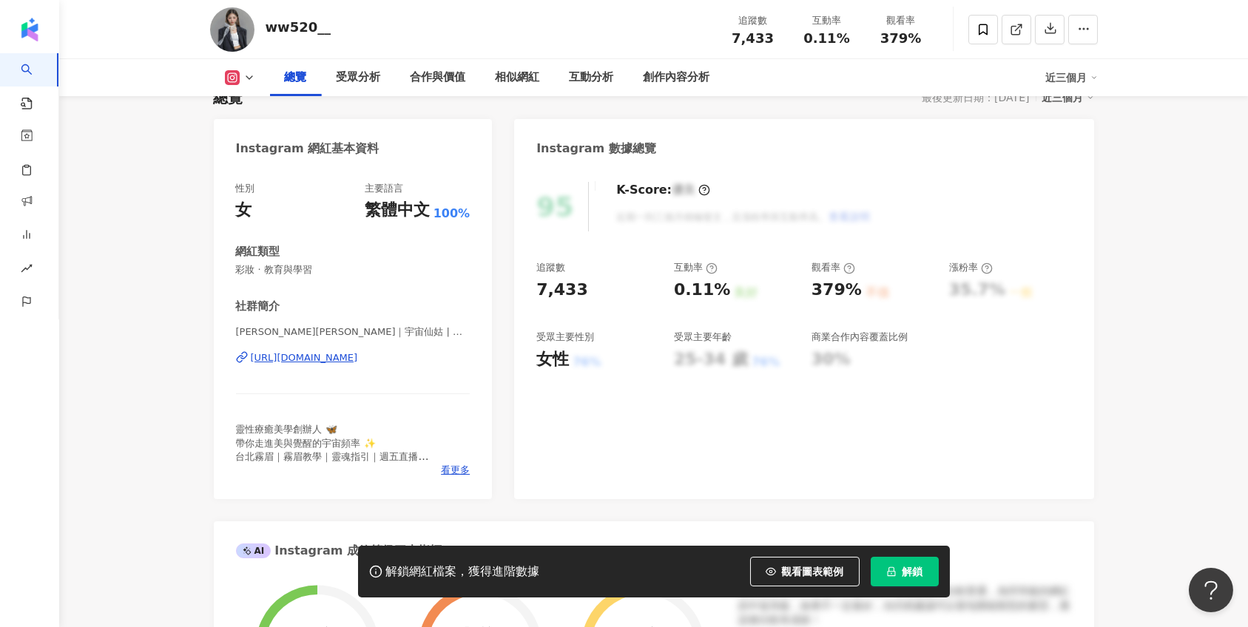
scroll to position [119, 0]
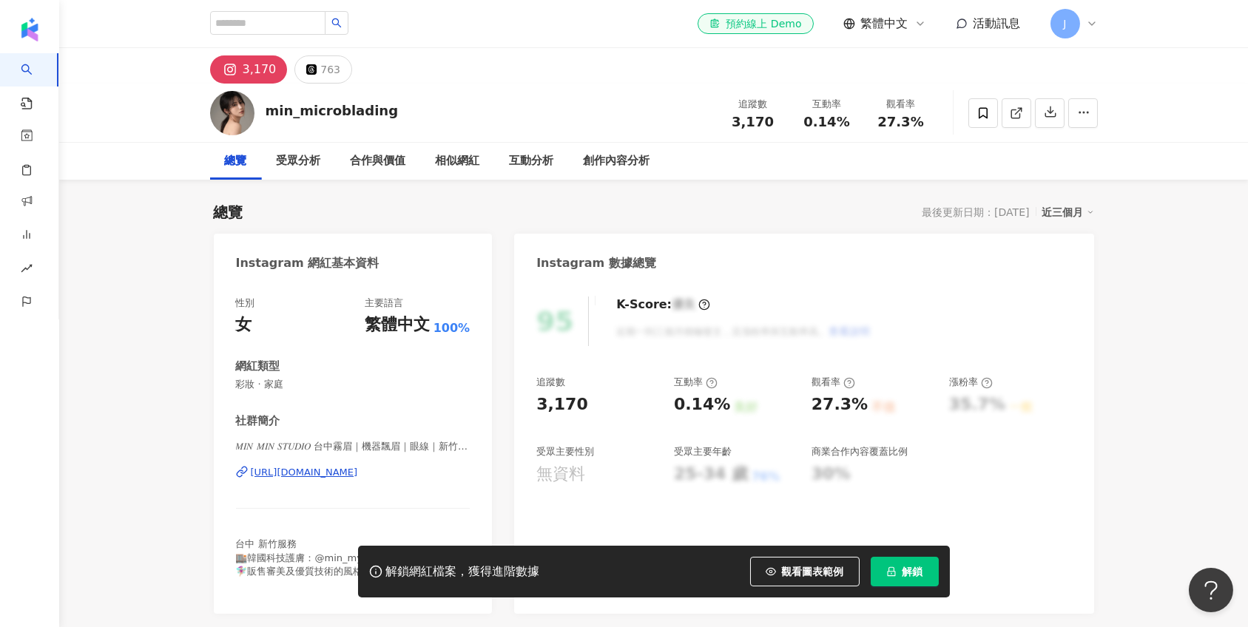
click at [289, 469] on div "[URL][DOMAIN_NAME]" at bounding box center [304, 472] width 107 height 13
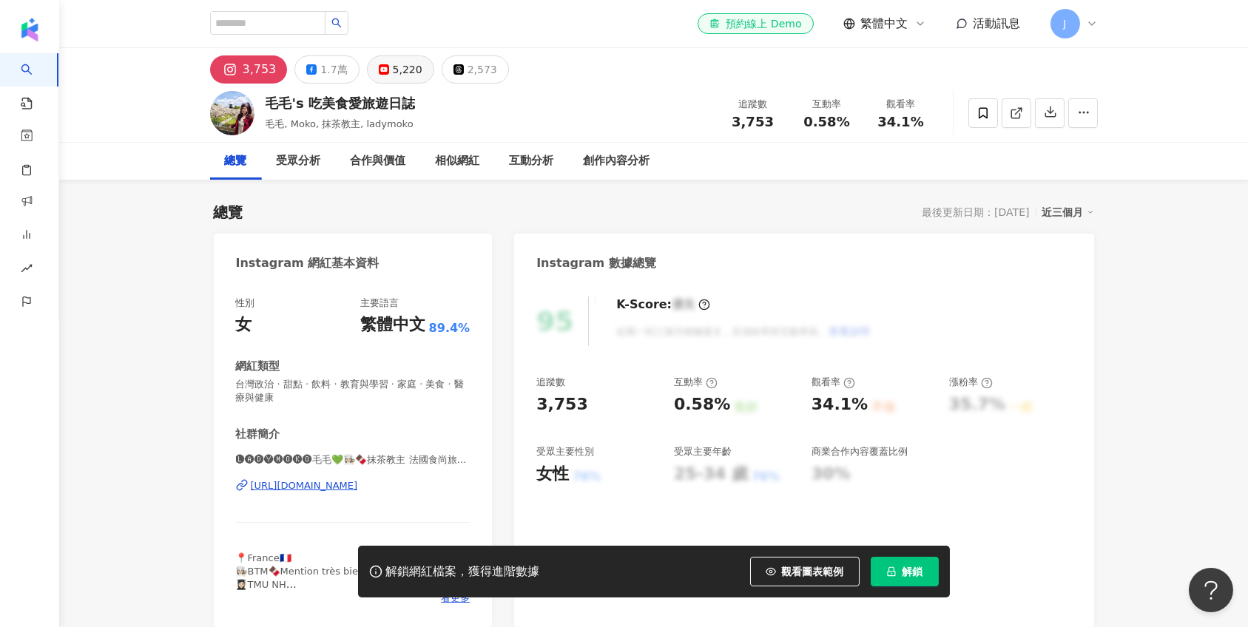
click at [405, 72] on div "5,220" at bounding box center [408, 69] width 30 height 21
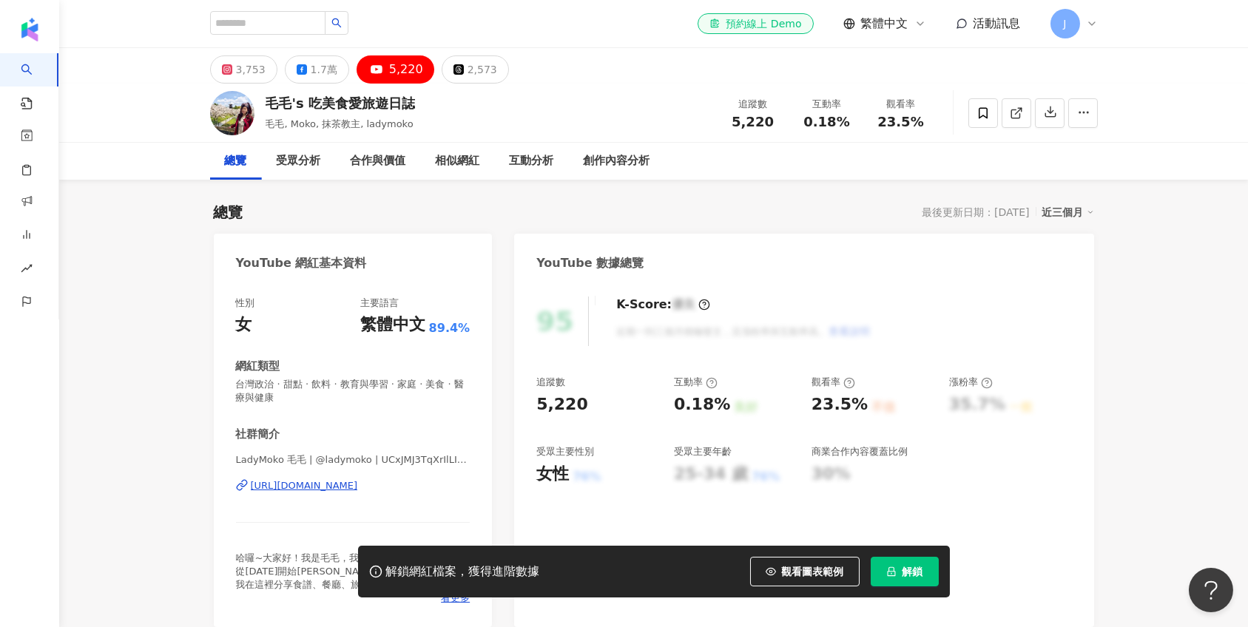
click at [327, 479] on div "[URL][DOMAIN_NAME]" at bounding box center [304, 485] width 107 height 13
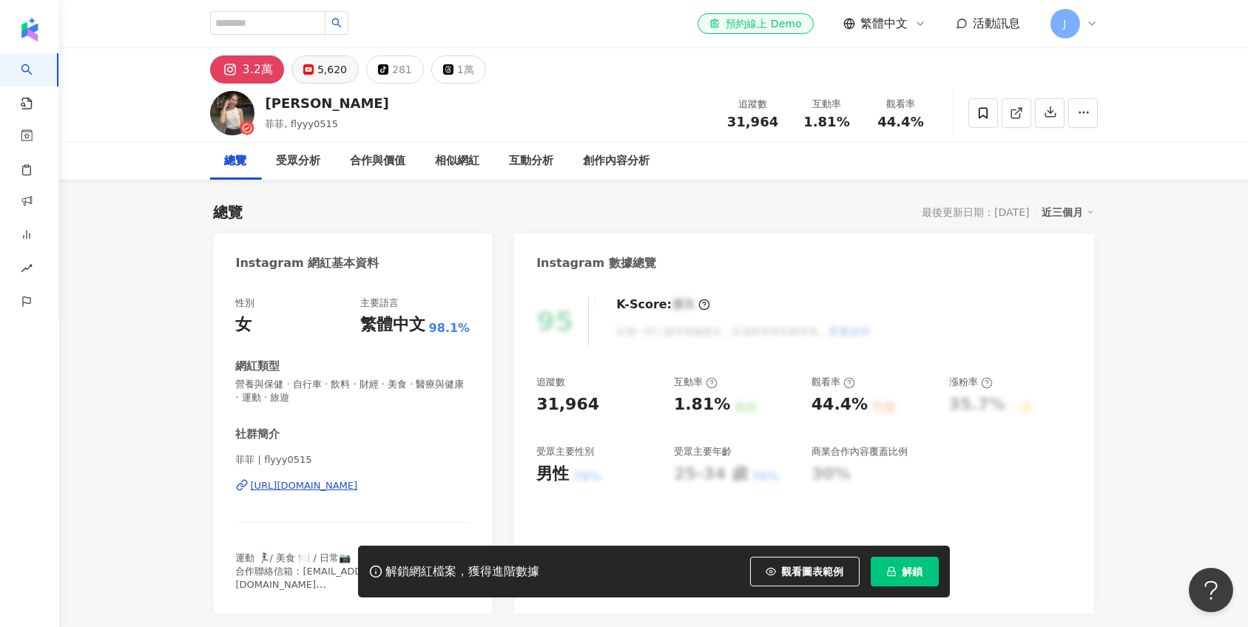
click at [329, 73] on div "5,620" at bounding box center [332, 69] width 30 height 21
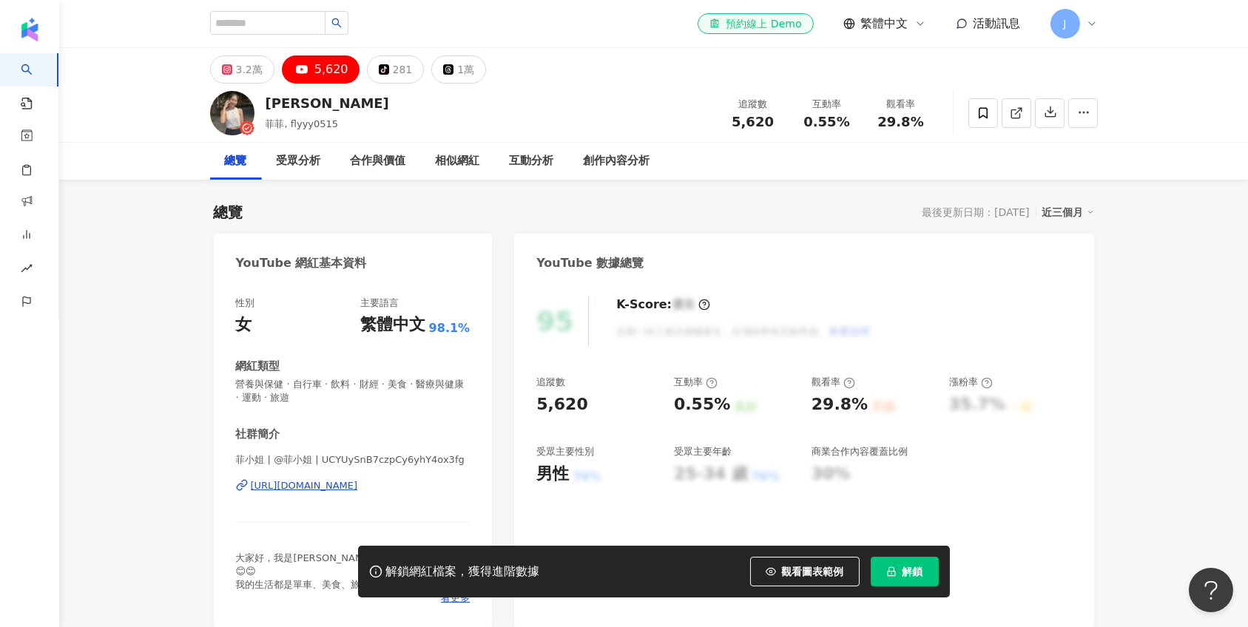
click at [331, 70] on div "5,620" at bounding box center [331, 69] width 34 height 21
click at [310, 481] on div "[URL][DOMAIN_NAME]" at bounding box center [304, 485] width 107 height 13
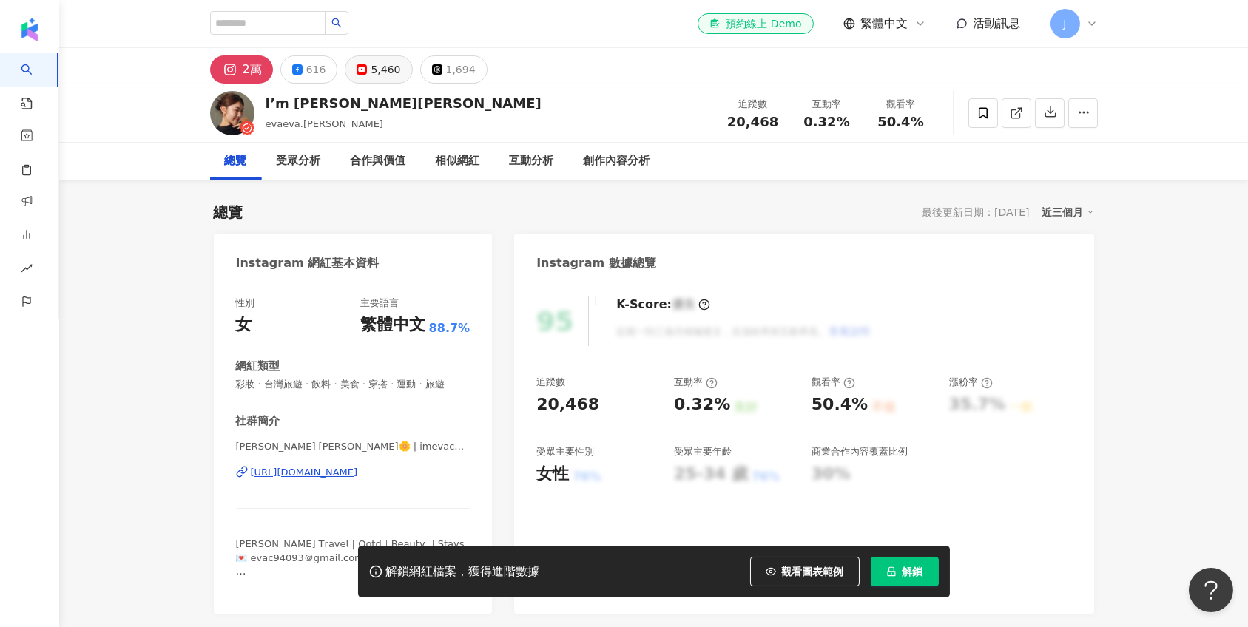
click at [391, 67] on div "5,460" at bounding box center [386, 69] width 30 height 21
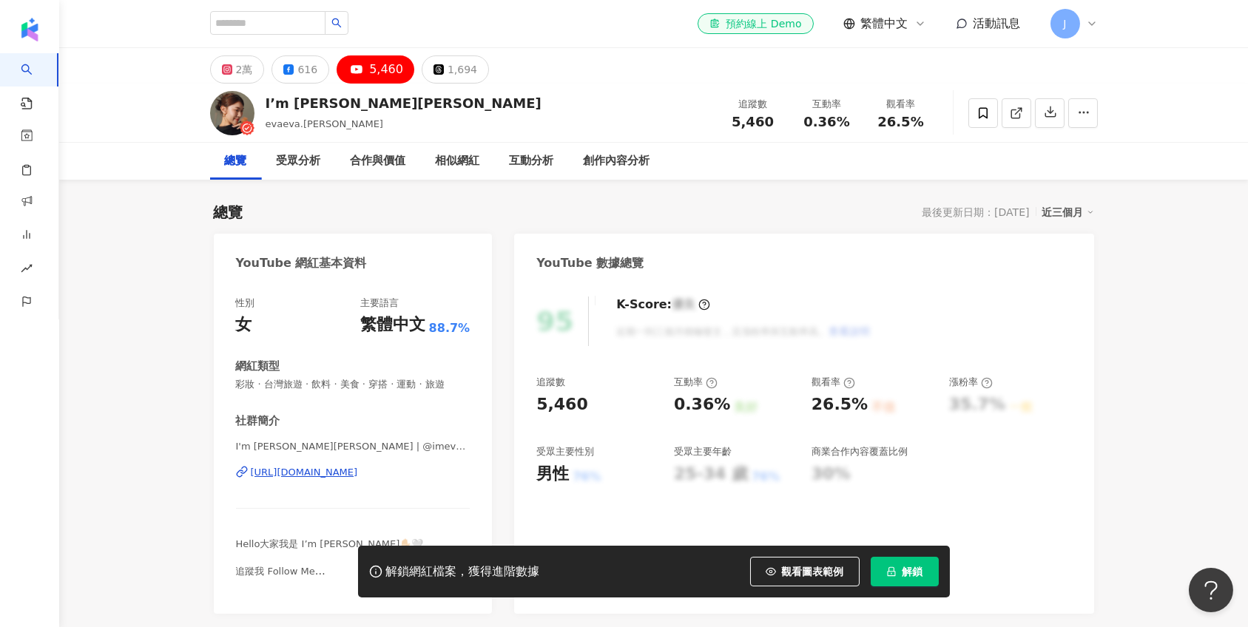
click at [334, 471] on div "[URL][DOMAIN_NAME]" at bounding box center [304, 472] width 107 height 13
